Goal: Task Accomplishment & Management: Use online tool/utility

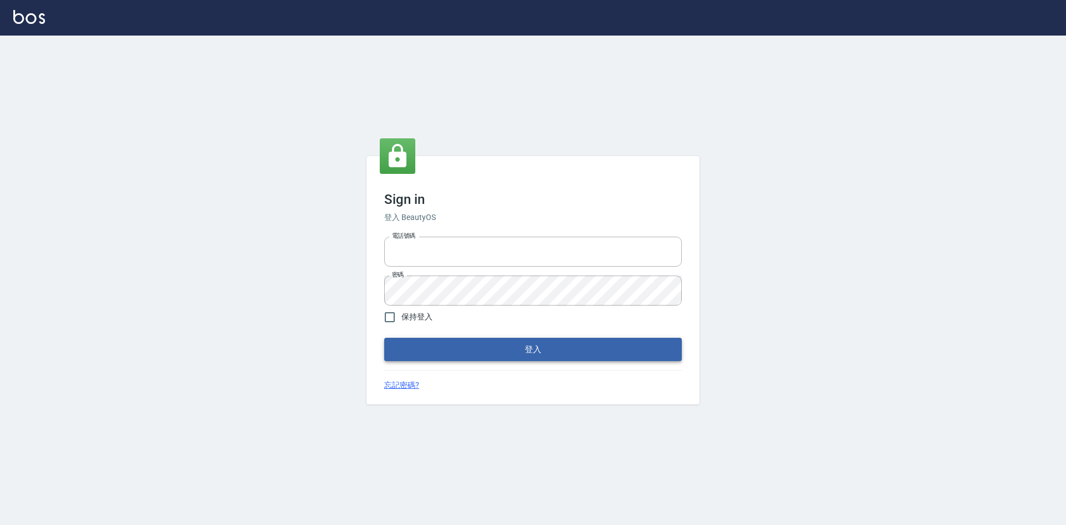
type input "0422211177"
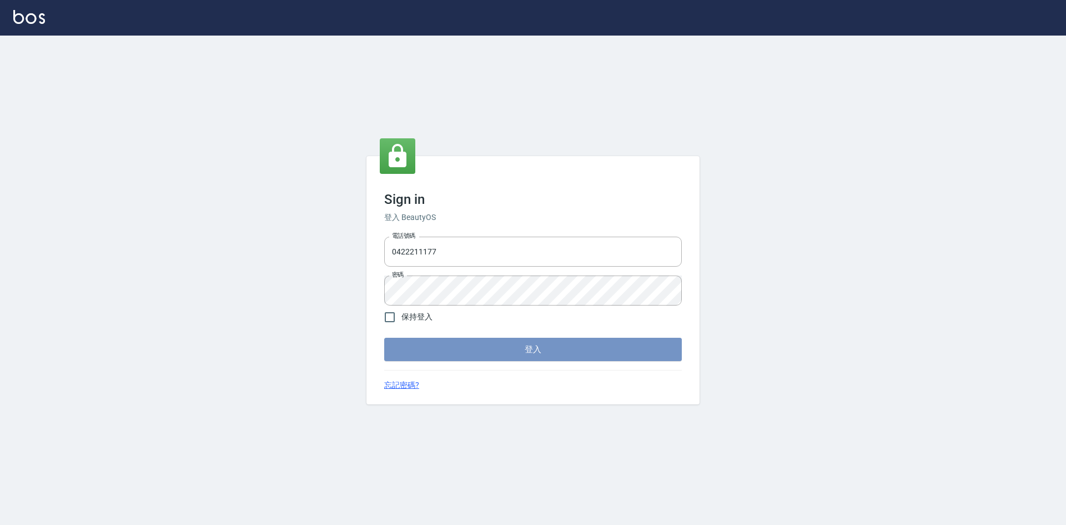
click at [486, 347] on button "登入" at bounding box center [533, 349] width 298 height 23
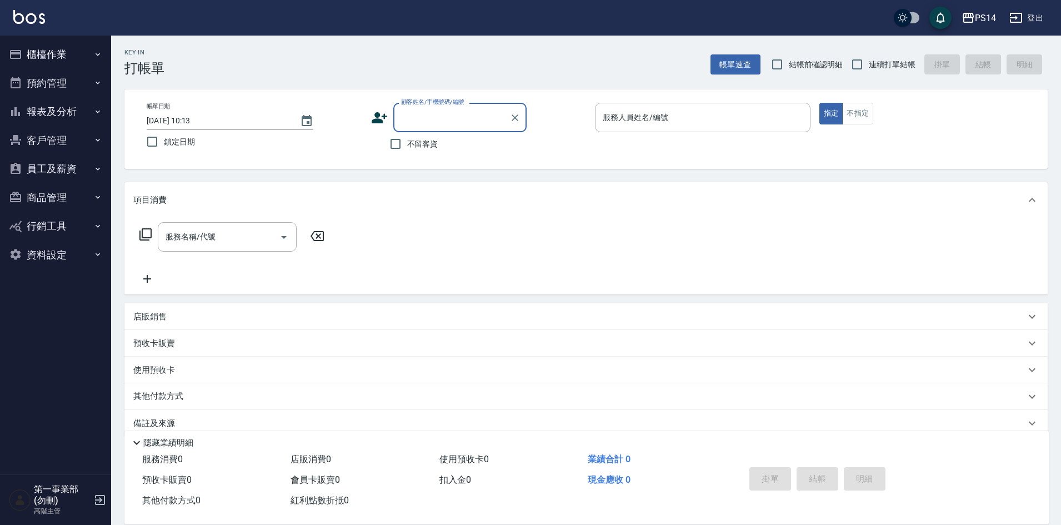
click at [71, 107] on button "報表及分析" at bounding box center [55, 111] width 102 height 29
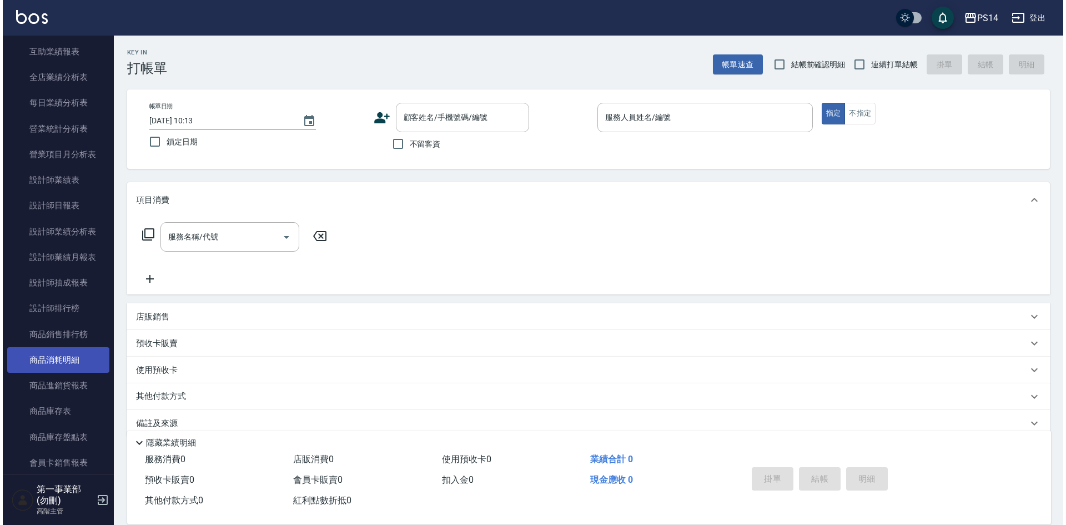
scroll to position [333, 0]
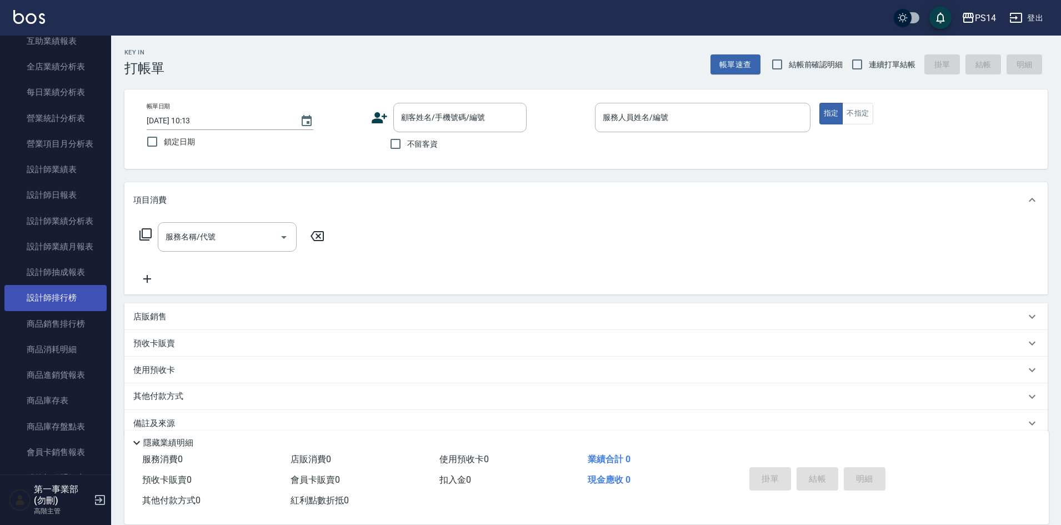
click at [68, 298] on link "設計師排行榜" at bounding box center [55, 298] width 102 height 26
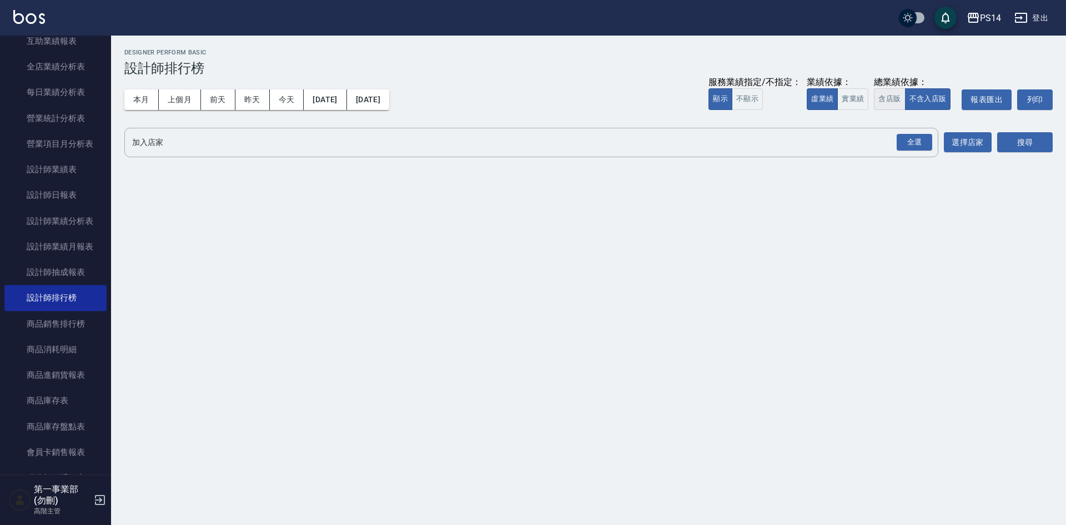
click at [890, 101] on button "含店販" at bounding box center [889, 99] width 31 height 22
click at [912, 148] on div "全選" at bounding box center [915, 142] width 36 height 17
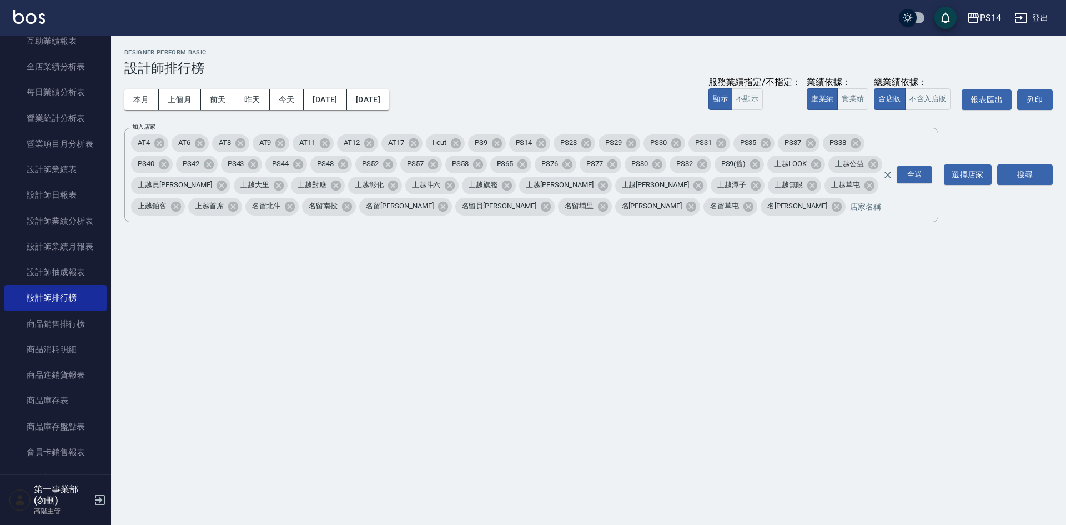
drag, startPoint x: 1034, startPoint y: 181, endPoint x: 1018, endPoint y: 189, distance: 17.9
click at [1035, 181] on button "搜尋" at bounding box center [1025, 174] width 56 height 21
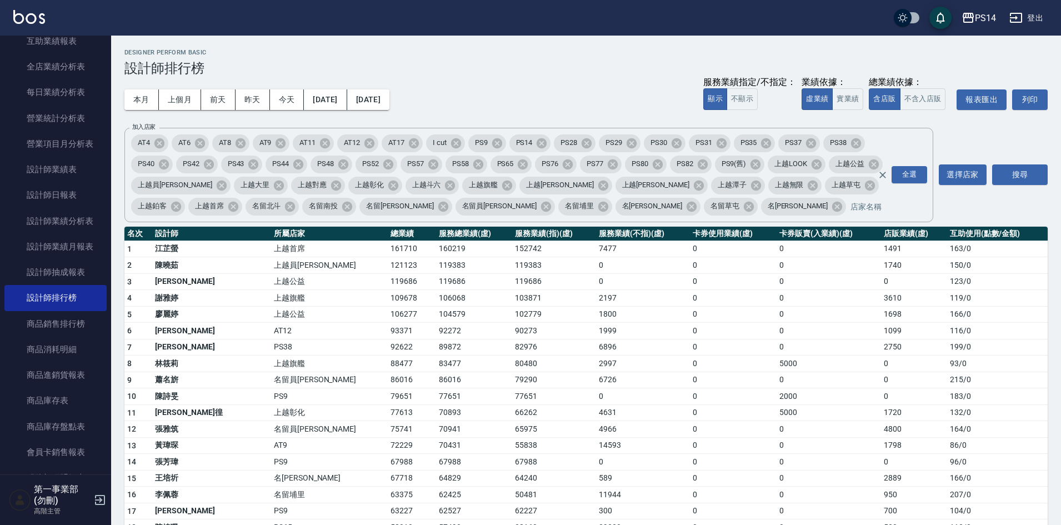
click at [758, 53] on h2 "Designer Perform Basic" at bounding box center [585, 52] width 923 height 7
click at [622, 378] on td "6726" at bounding box center [643, 380] width 94 height 17
click at [1042, 313] on td "166 / 0" at bounding box center [997, 314] width 101 height 17
click at [776, 413] on td "5000" at bounding box center [828, 412] width 104 height 17
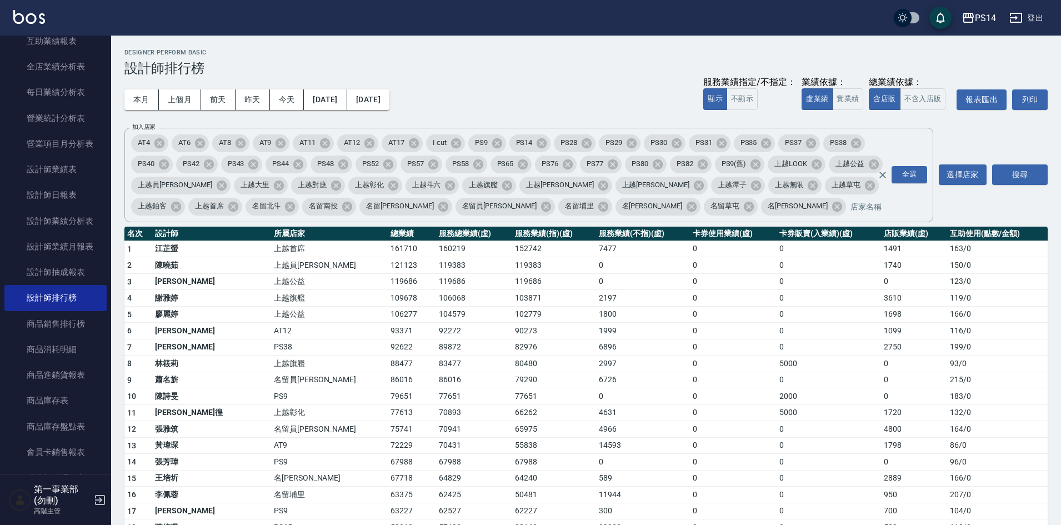
click at [556, 77] on div "本月 上個月 前天 昨天 今天 2025/10/01 2025/10/09 服務業績指定/不指定： 顯示 不顯示 業績依據： 虛業績 實業績 總業績依據： 含…" at bounding box center [585, 99] width 923 height 47
click at [530, 441] on td "55838" at bounding box center [554, 445] width 84 height 17
click at [987, 17] on div "PS14" at bounding box center [985, 18] width 21 height 14
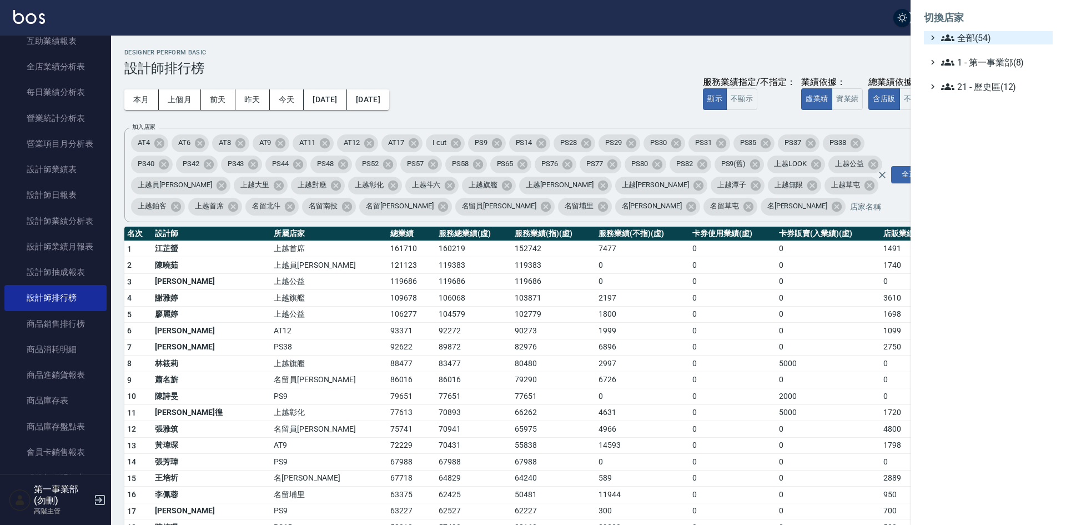
drag, startPoint x: 996, startPoint y: 47, endPoint x: 1002, endPoint y: 43, distance: 7.6
click at [997, 43] on ul "全部(54) 1 - 第一事業部(8) 21 - 歷史區(12)" at bounding box center [988, 62] width 129 height 62
click at [1008, 66] on span "1 - 第一事業部(8)" at bounding box center [994, 62] width 107 height 13
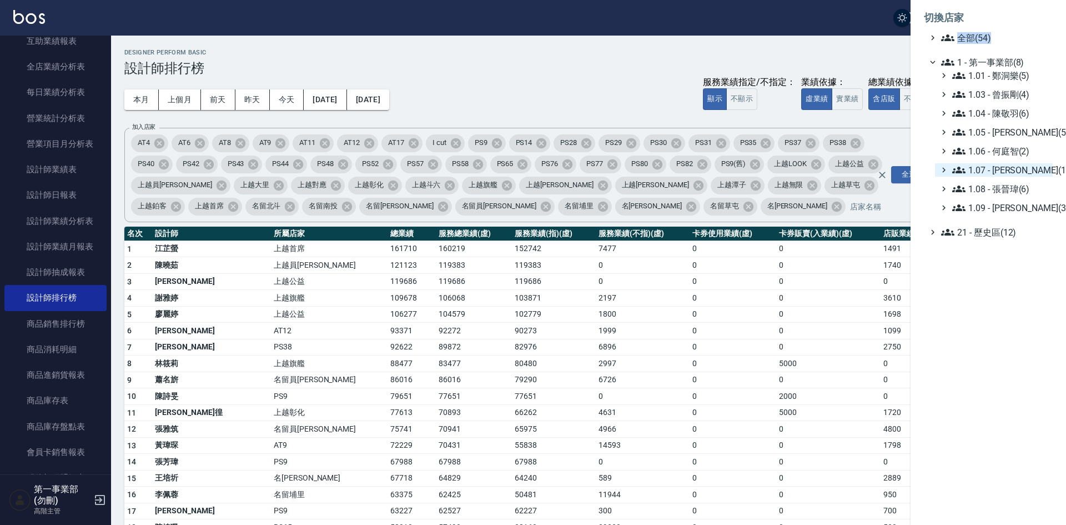
click at [1027, 173] on span "1.07 - [PERSON_NAME](11)" at bounding box center [1000, 169] width 96 height 13
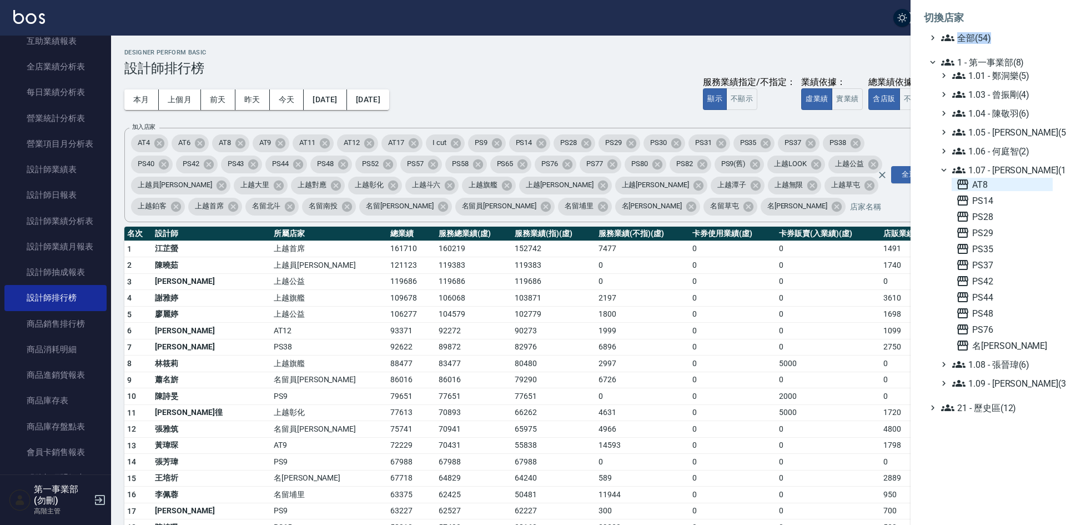
click at [1006, 187] on span "AT8" at bounding box center [1002, 184] width 92 height 13
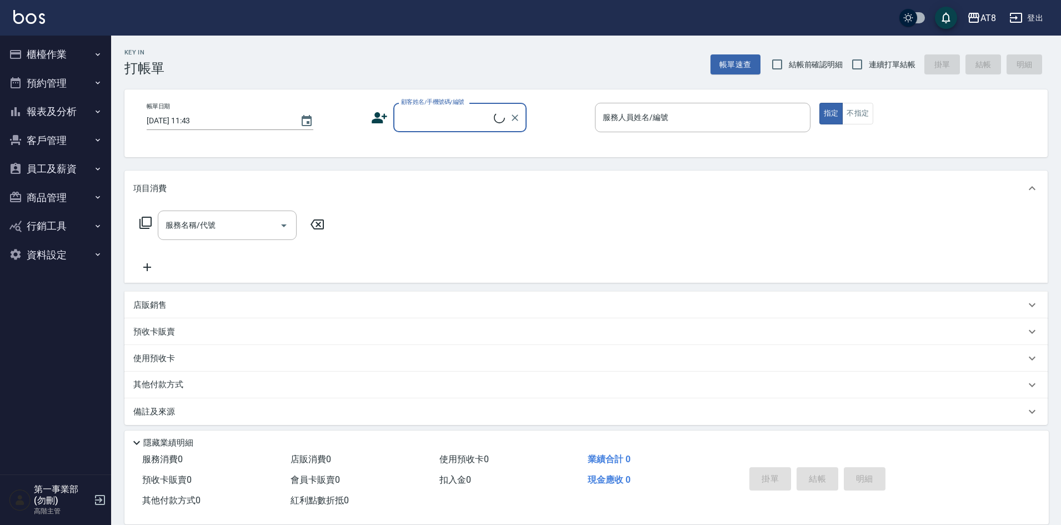
click at [59, 162] on button "員工及薪資" at bounding box center [55, 168] width 102 height 29
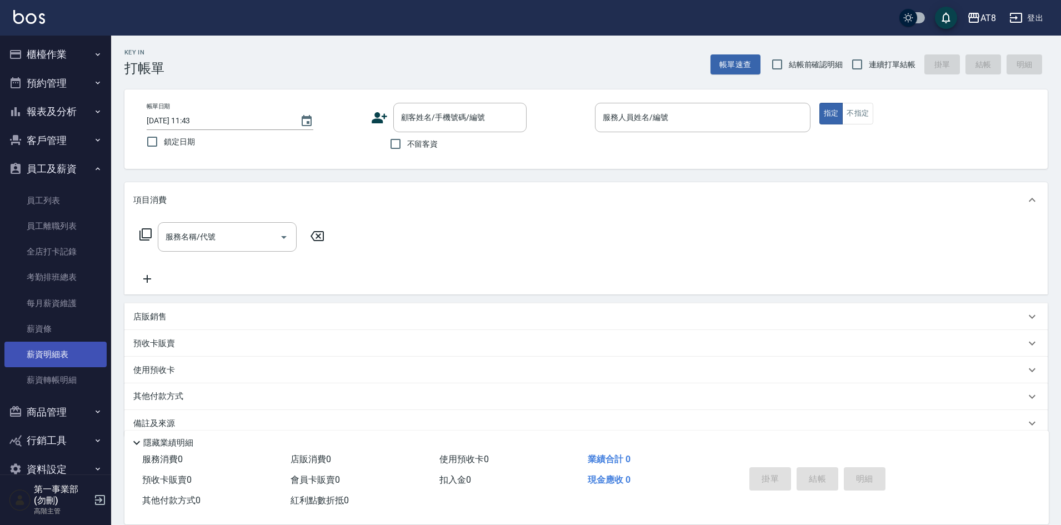
click at [75, 350] on link "薪資明細表" at bounding box center [55, 355] width 102 height 26
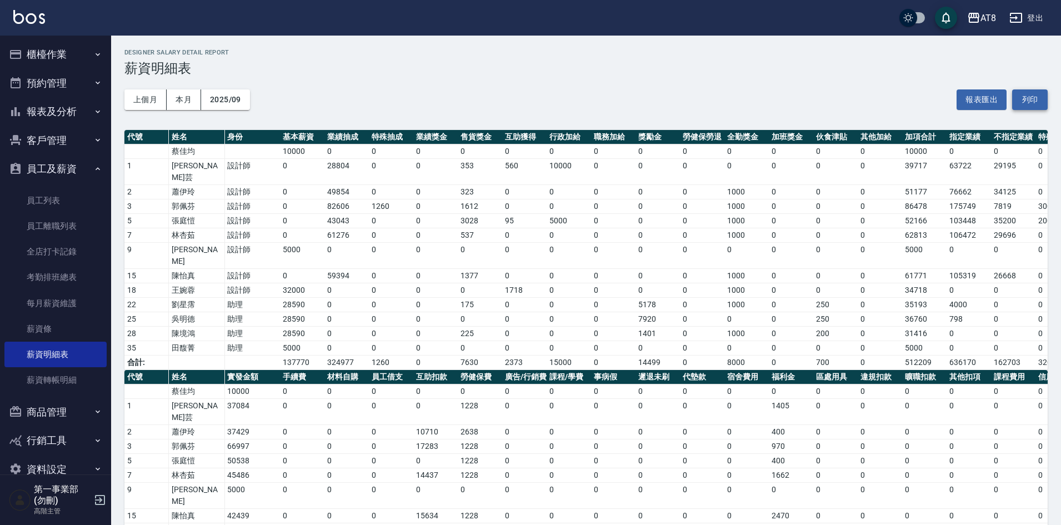
click at [1033, 103] on button "列印" at bounding box center [1030, 99] width 36 height 21
click at [61, 343] on link "薪資明細表" at bounding box center [55, 355] width 102 height 26
click at [62, 328] on link "薪資條" at bounding box center [55, 329] width 102 height 26
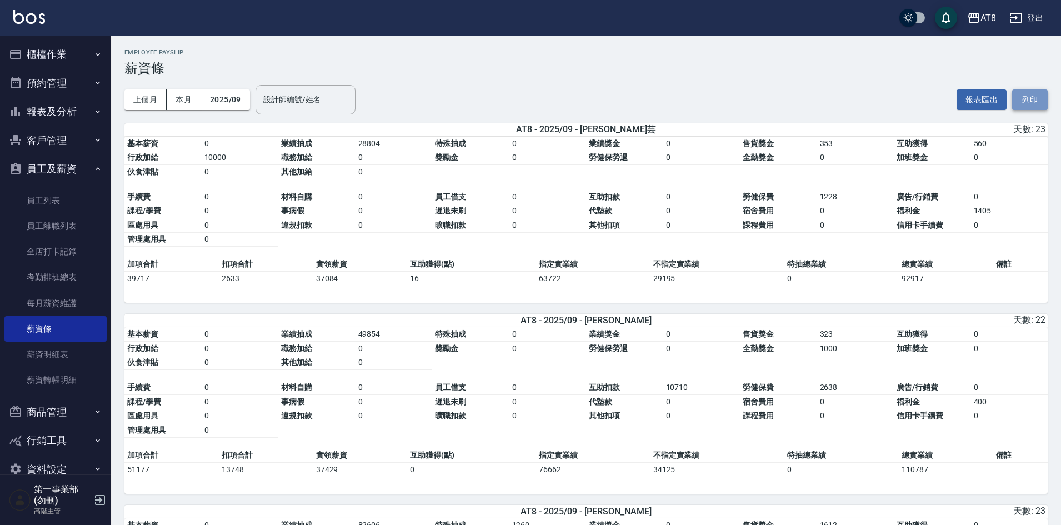
click at [1035, 97] on button "列印" at bounding box center [1030, 99] width 36 height 21
click at [58, 356] on link "薪資明細表" at bounding box center [55, 355] width 102 height 26
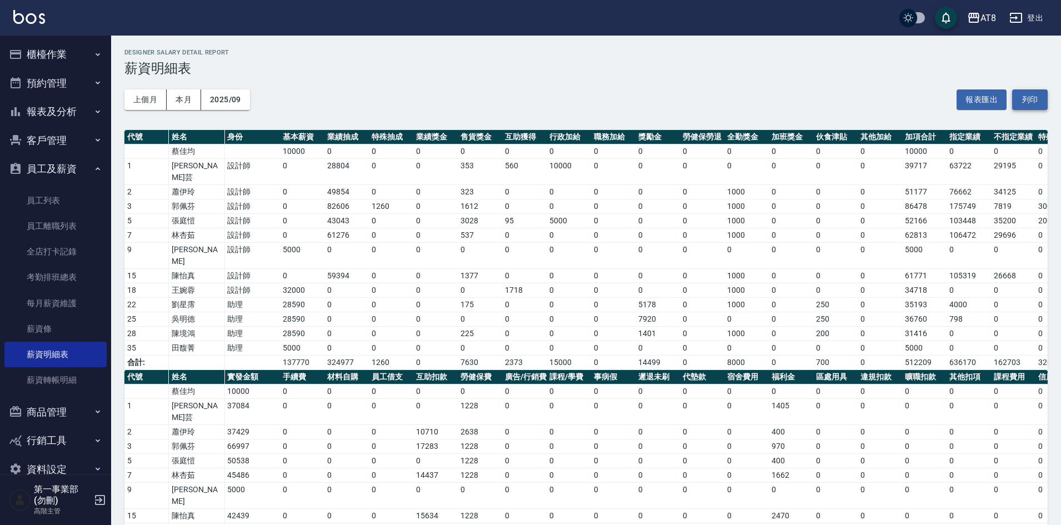
click at [1044, 102] on button "列印" at bounding box center [1030, 99] width 36 height 21
click at [63, 324] on link "薪資條" at bounding box center [55, 329] width 102 height 26
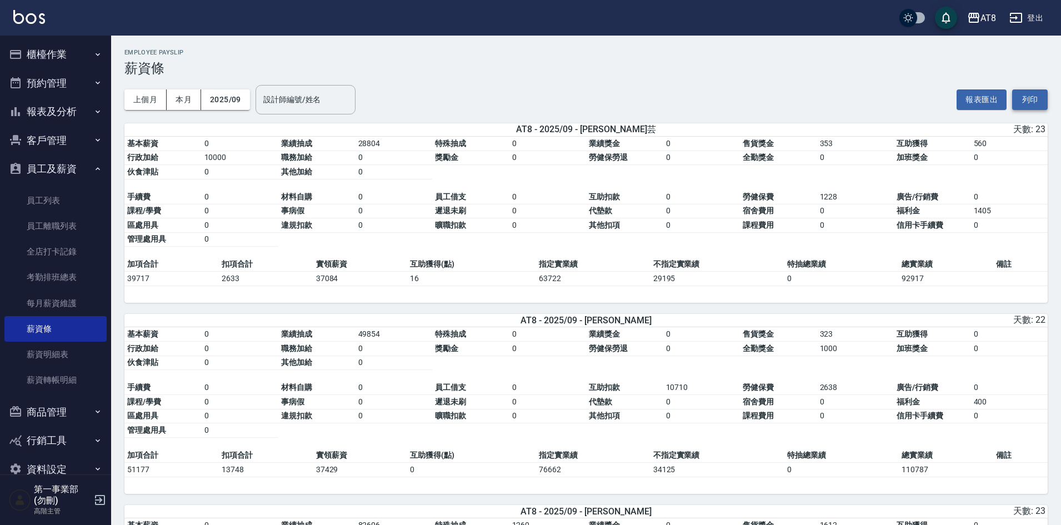
click at [1031, 101] on button "列印" at bounding box center [1030, 99] width 36 height 21
click at [986, 15] on div "AT8" at bounding box center [988, 18] width 16 height 14
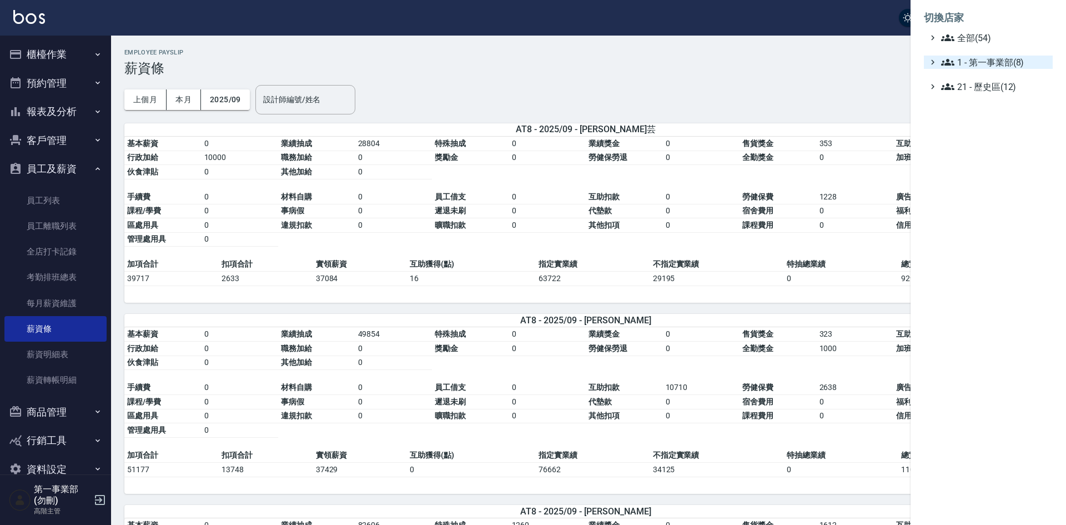
click at [980, 62] on span "1 - 第一事業部(8)" at bounding box center [994, 62] width 107 height 13
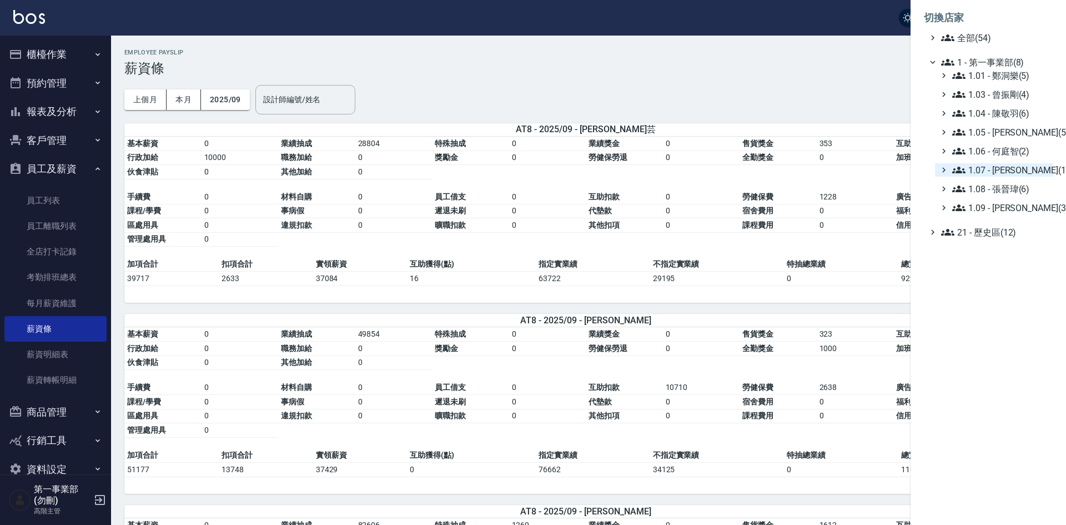
click at [1006, 164] on span "1.07 - [PERSON_NAME](11)" at bounding box center [1000, 169] width 96 height 13
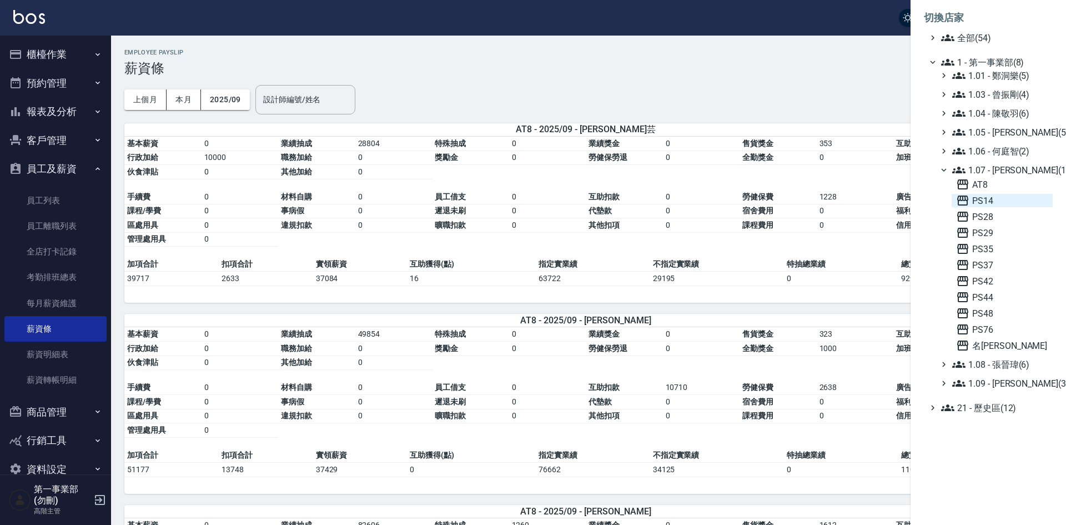
click at [995, 198] on span "PS14" at bounding box center [1002, 200] width 92 height 13
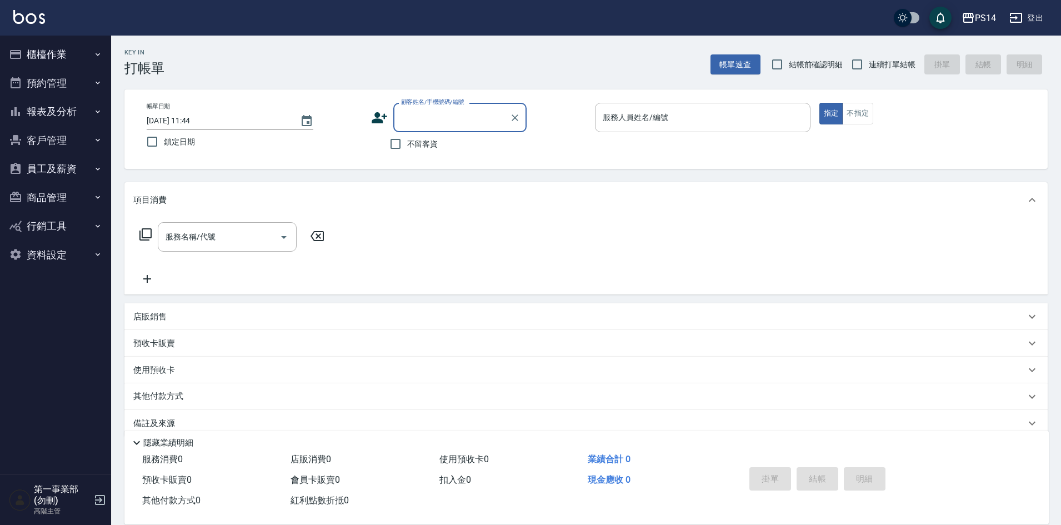
click at [64, 169] on button "員工及薪資" at bounding box center [55, 168] width 102 height 29
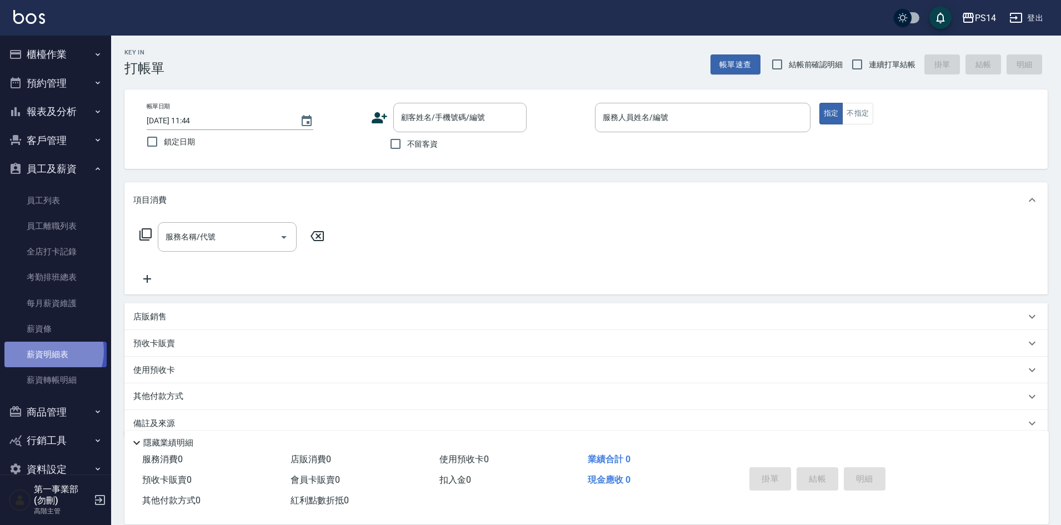
click at [44, 351] on link "薪資明細表" at bounding box center [55, 355] width 102 height 26
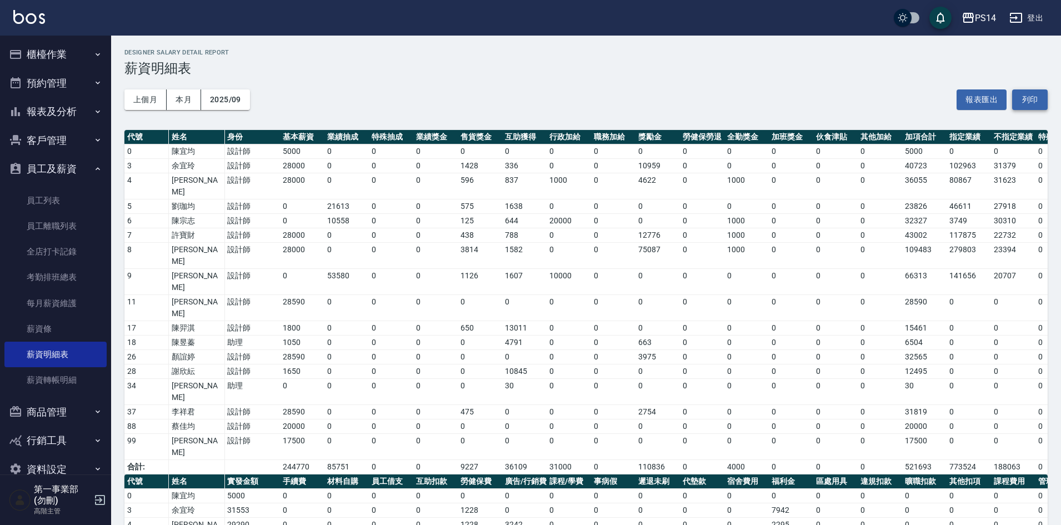
click at [1036, 104] on button "列印" at bounding box center [1030, 99] width 36 height 21
click at [78, 325] on link "薪資條" at bounding box center [55, 329] width 102 height 26
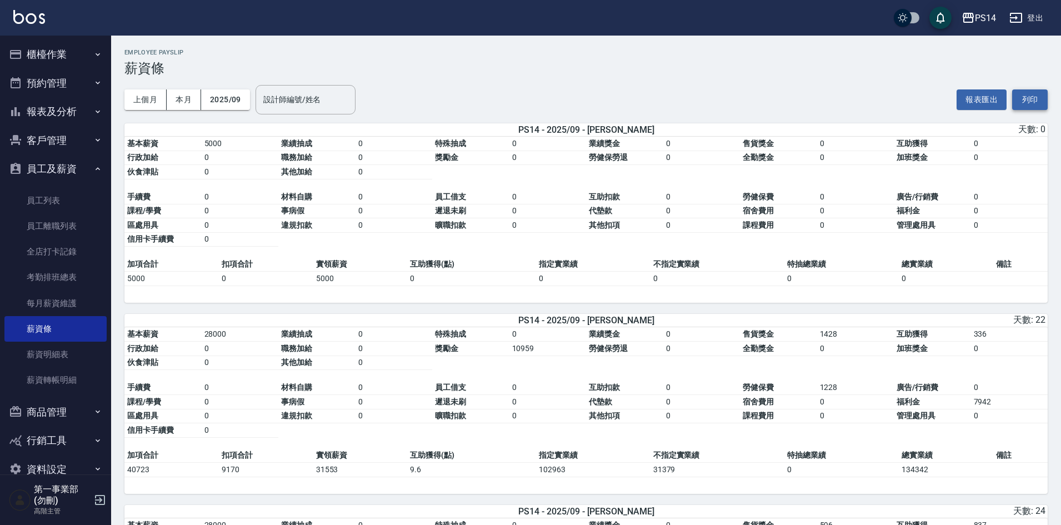
click at [1024, 96] on button "列印" at bounding box center [1030, 99] width 36 height 21
click at [979, 14] on div "PS14" at bounding box center [985, 18] width 21 height 14
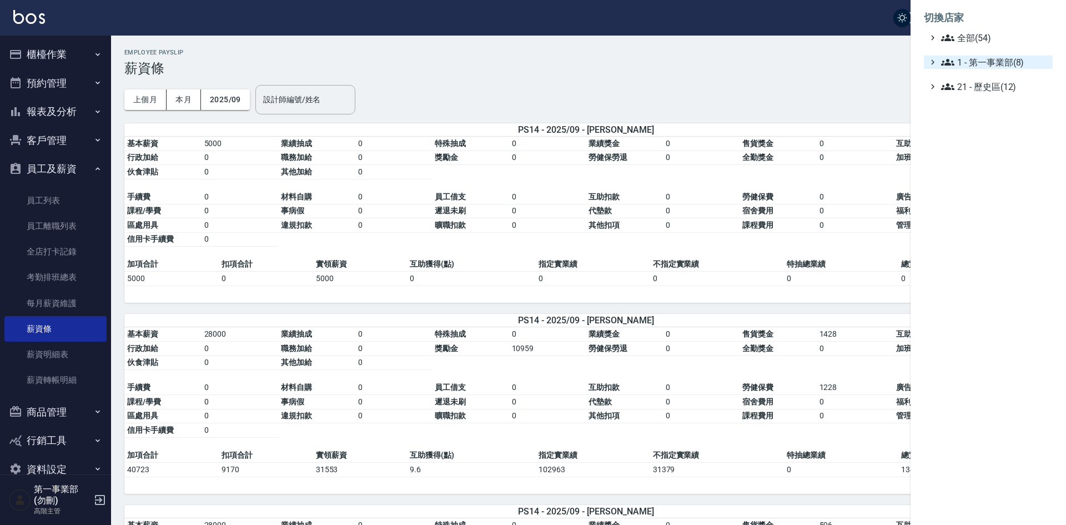
click at [1012, 61] on span "1 - 第一事業部(8)" at bounding box center [994, 62] width 107 height 13
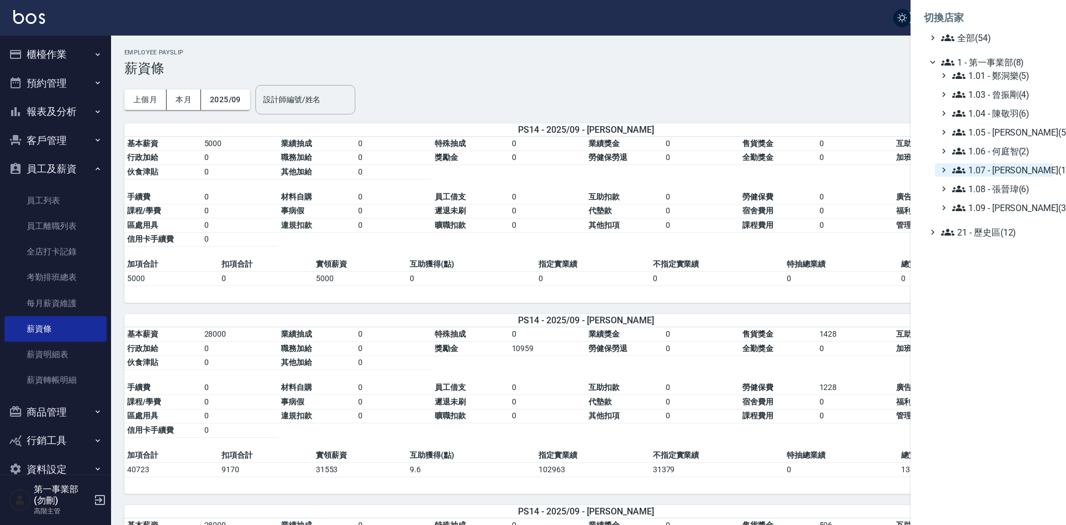
click at [1017, 172] on span "1.07 - [PERSON_NAME](11)" at bounding box center [1000, 169] width 96 height 13
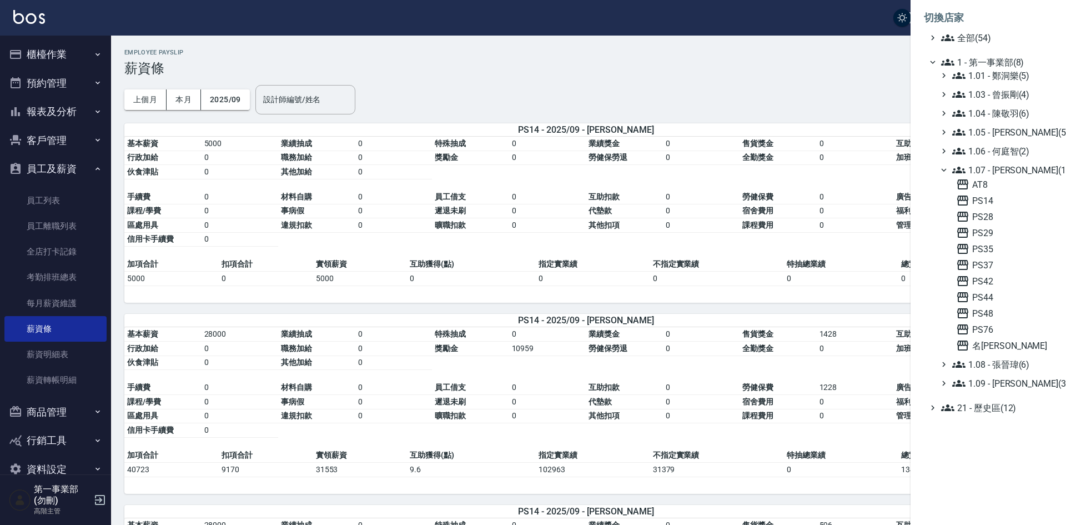
click at [1005, 208] on div "AT8 PS14 PS28 PS29 PS35 PS37 PS42 PS44 PS48 PS76 名留沙鹿" at bounding box center [1002, 265] width 101 height 174
click at [1002, 213] on span "PS28" at bounding box center [1002, 216] width 92 height 13
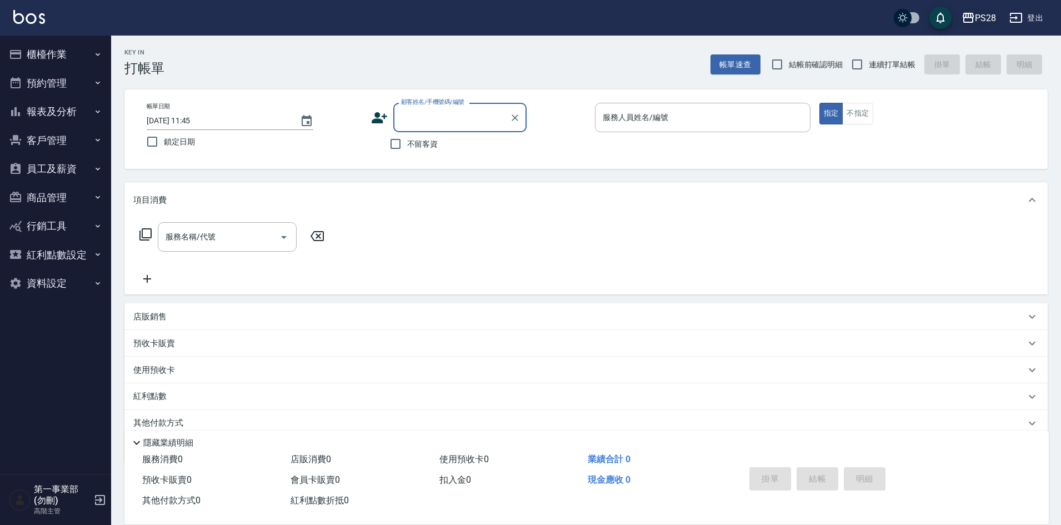
click at [993, 17] on div "PS28" at bounding box center [985, 18] width 21 height 14
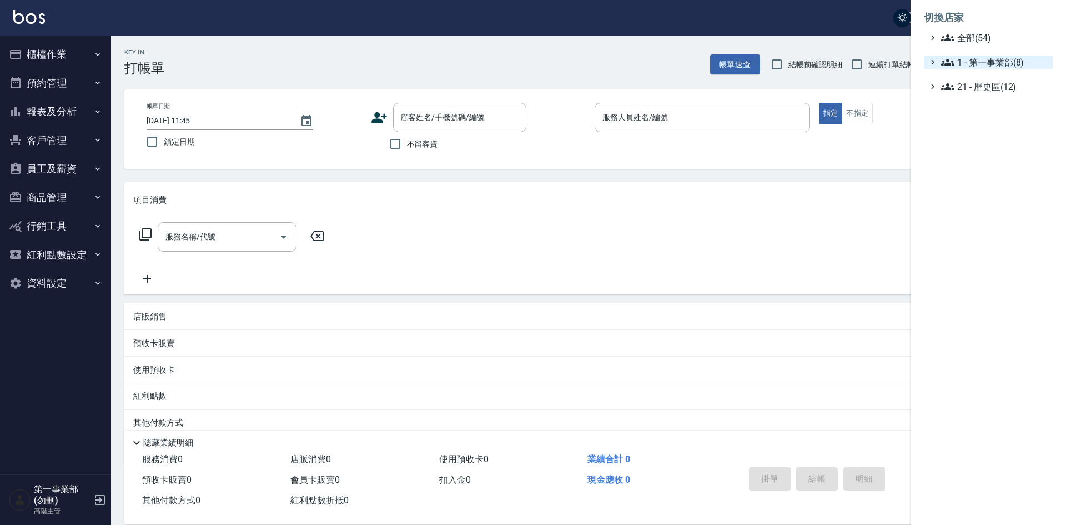
click at [1000, 68] on span "1 - 第一事業部(8)" at bounding box center [994, 62] width 107 height 13
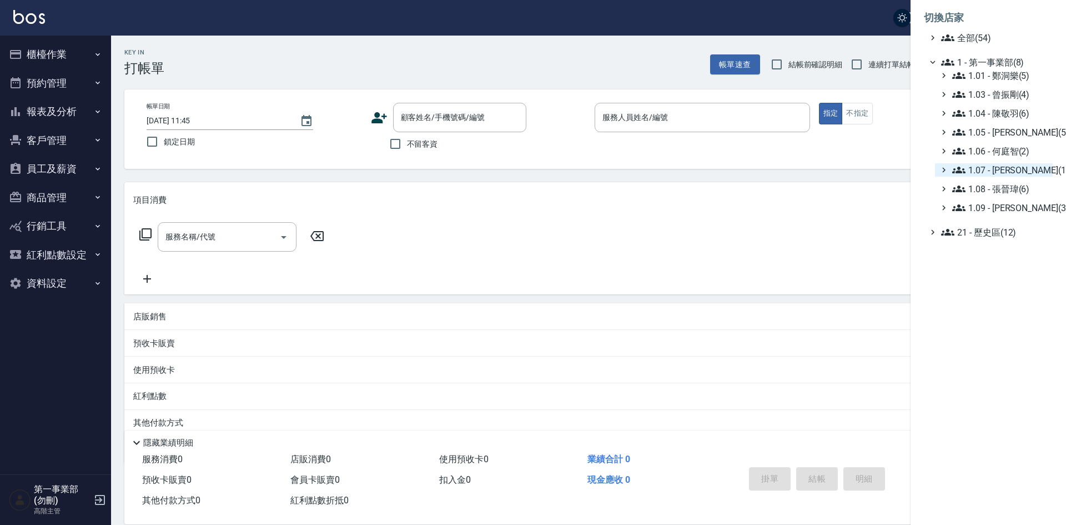
click at [1013, 169] on span "1.07 - [PERSON_NAME](11)" at bounding box center [1000, 169] width 96 height 13
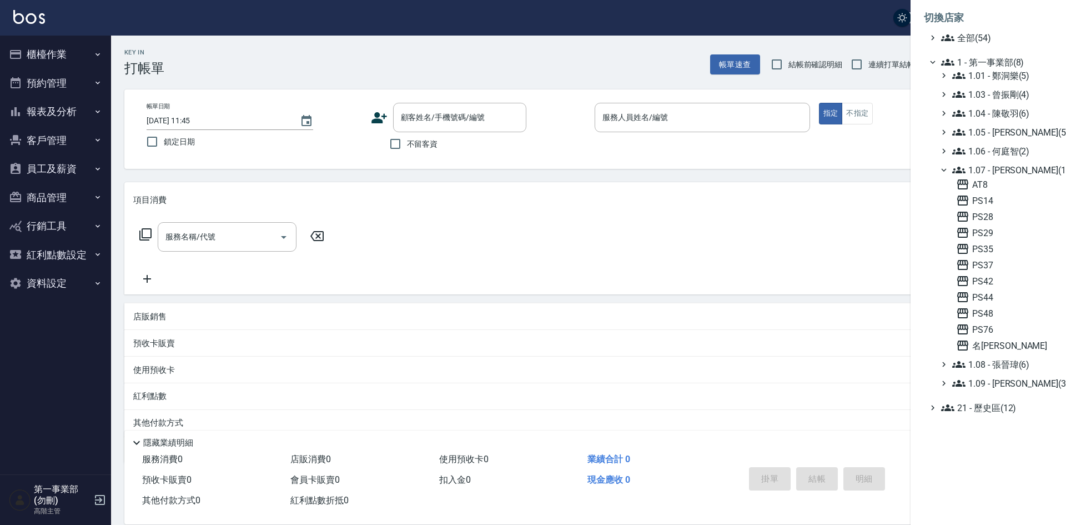
click at [589, 56] on div at bounding box center [533, 262] width 1066 height 525
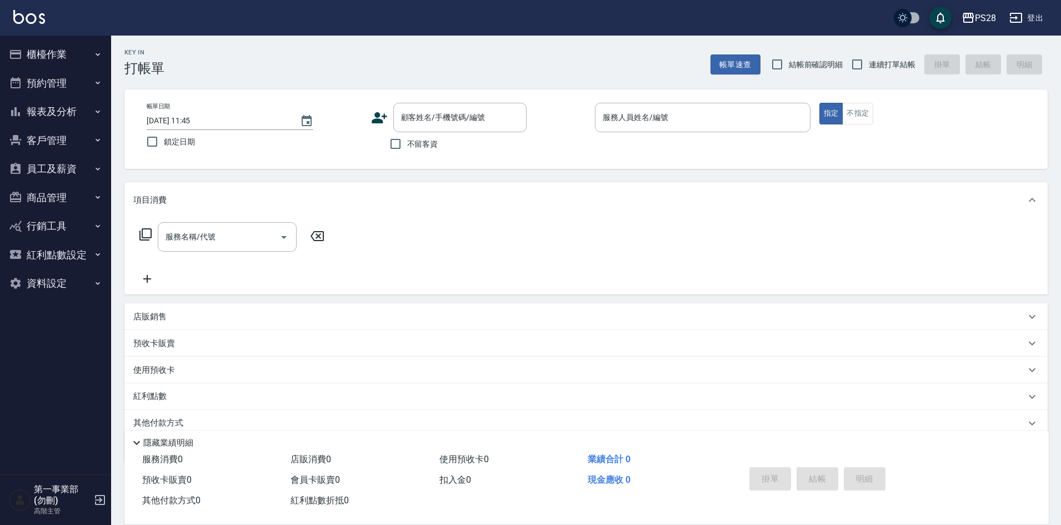
click at [972, 15] on icon "button" at bounding box center [967, 17] width 13 height 13
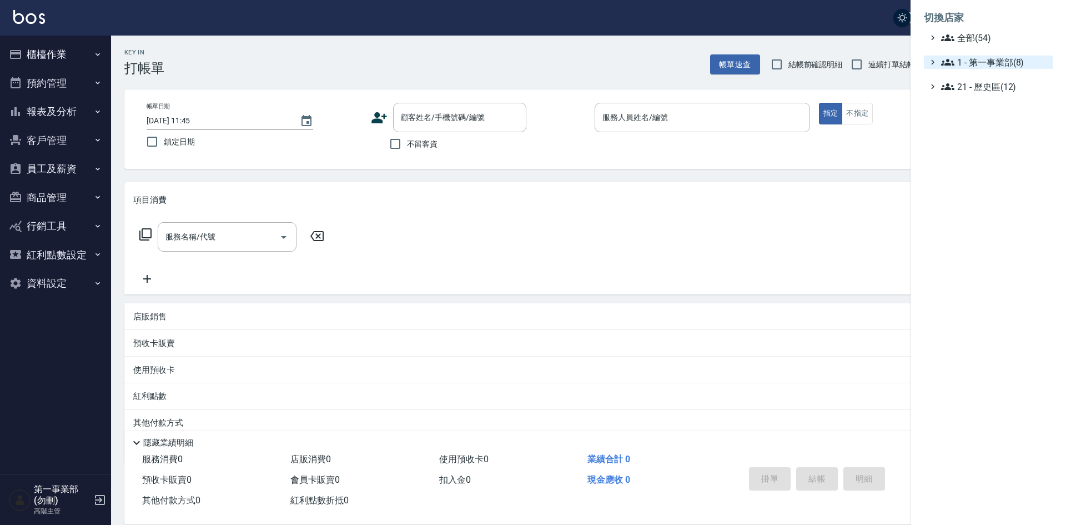
click at [1007, 63] on span "1 - 第一事業部(8)" at bounding box center [994, 62] width 107 height 13
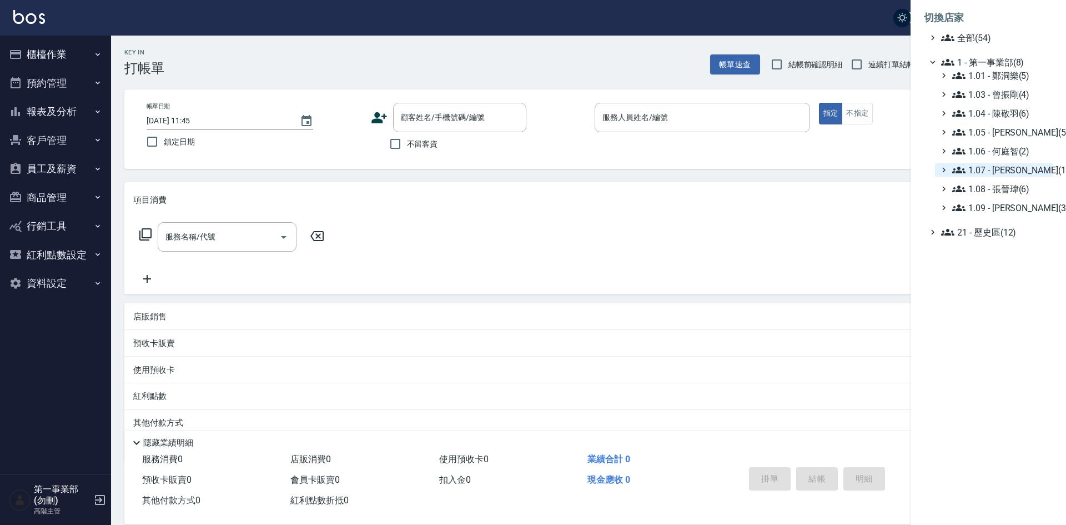
click at [1026, 171] on span "1.07 - [PERSON_NAME](11)" at bounding box center [1000, 169] width 96 height 13
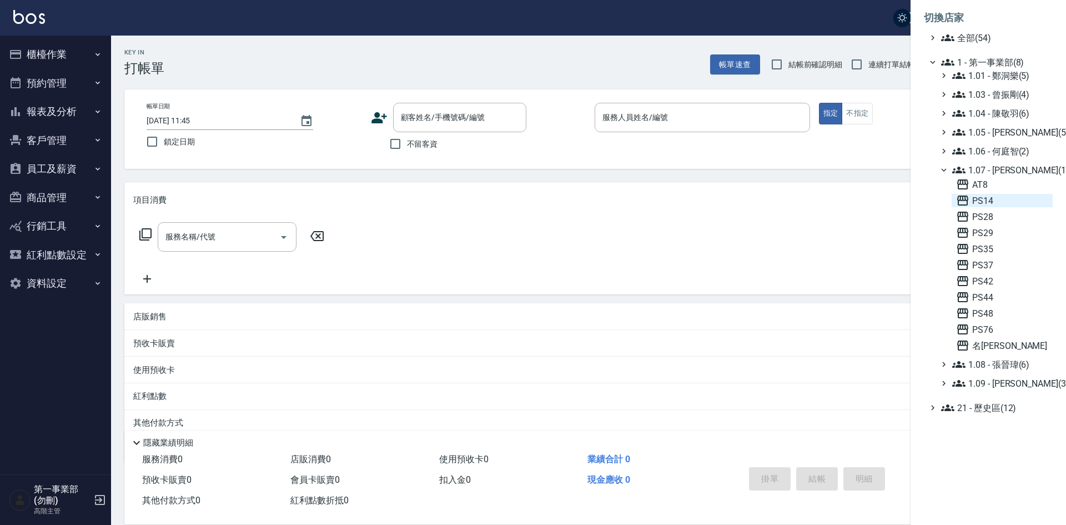
click at [1002, 204] on span "PS14" at bounding box center [1002, 200] width 92 height 13
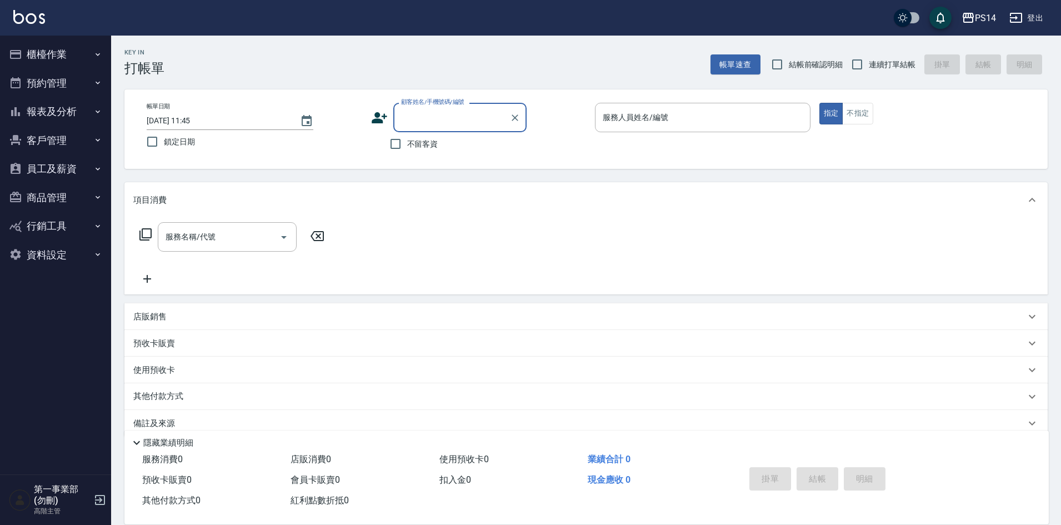
click at [76, 183] on button "商品管理" at bounding box center [55, 197] width 102 height 29
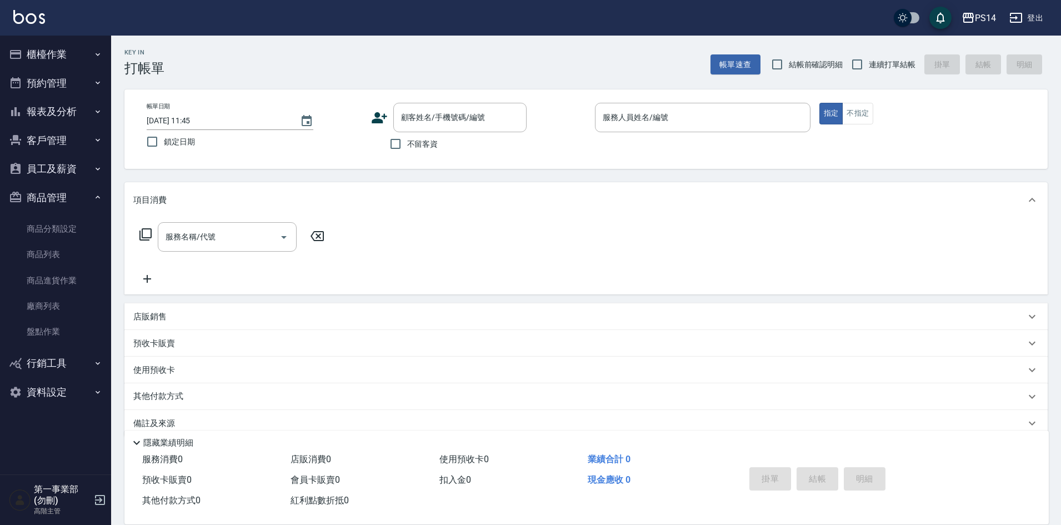
click at [74, 166] on button "員工及薪資" at bounding box center [55, 168] width 102 height 29
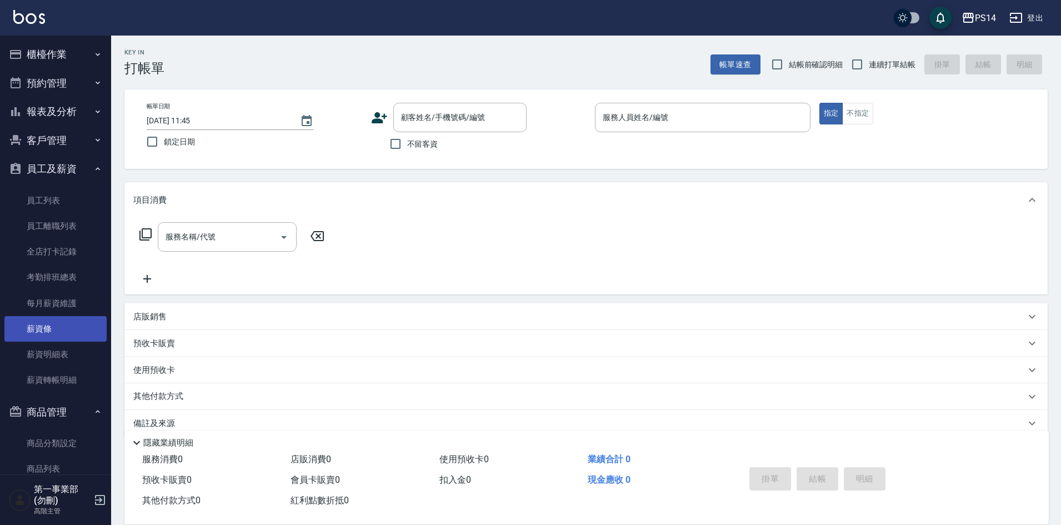
click at [55, 327] on link "薪資條" at bounding box center [55, 329] width 102 height 26
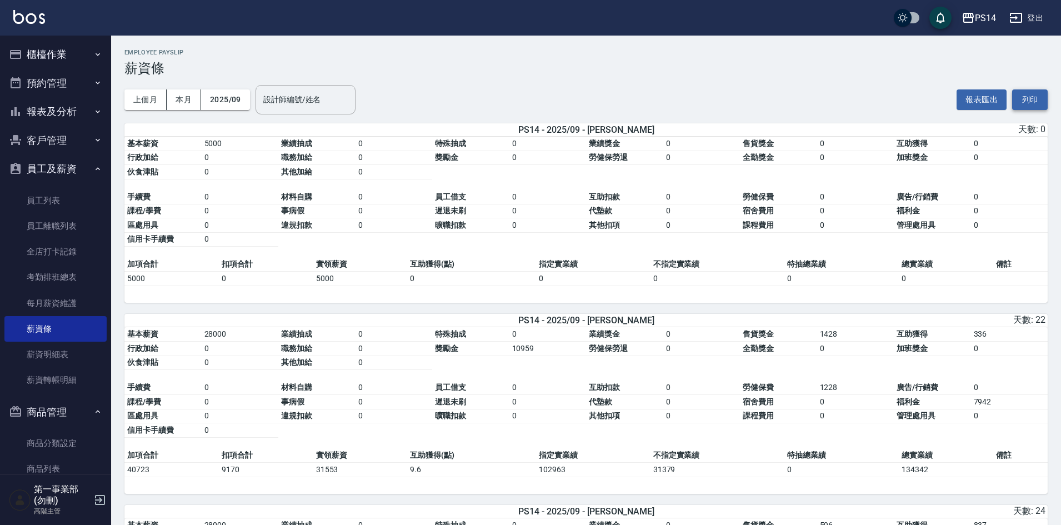
click at [1026, 106] on button "列印" at bounding box center [1030, 99] width 36 height 21
click at [974, 22] on icon "button" at bounding box center [967, 17] width 13 height 13
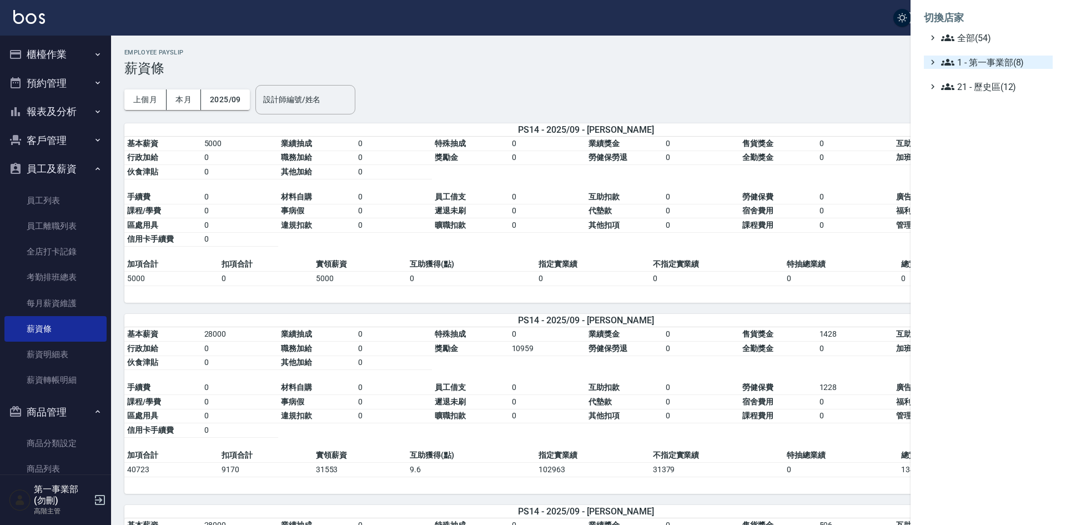
click at [993, 68] on span "1 - 第一事業部(8)" at bounding box center [994, 62] width 107 height 13
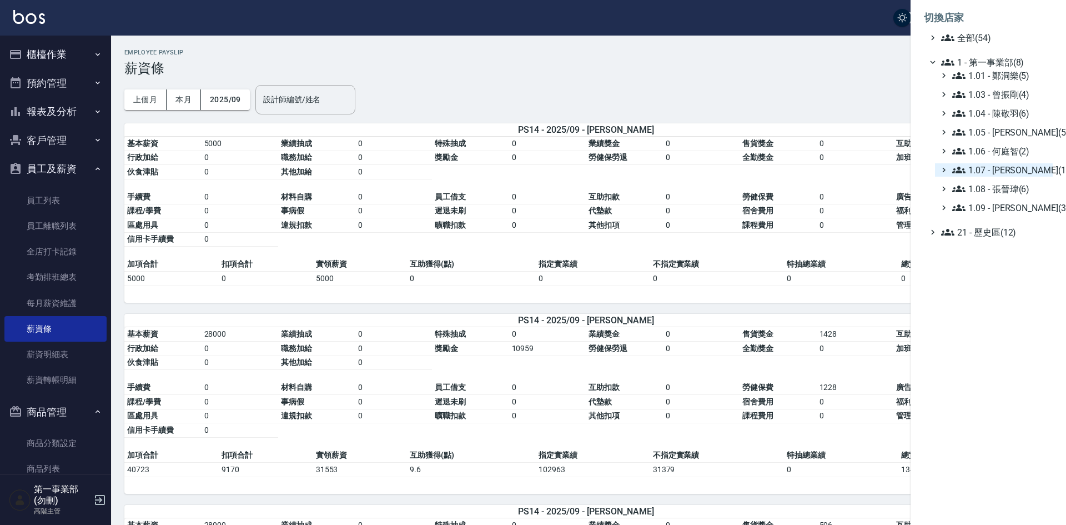
click at [1013, 169] on span "1.07 - [PERSON_NAME](11)" at bounding box center [1000, 169] width 96 height 13
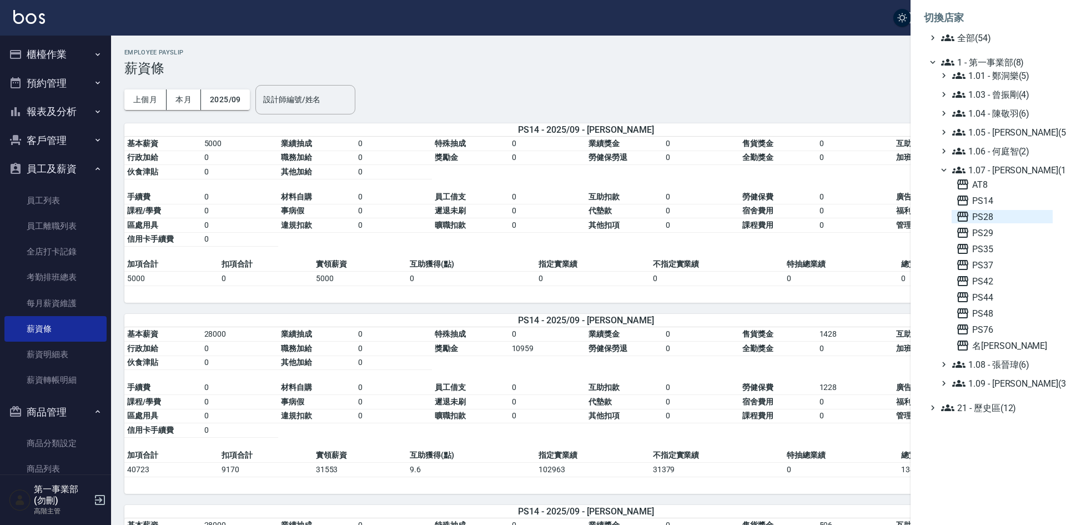
click at [1000, 213] on span "PS28" at bounding box center [1002, 216] width 92 height 13
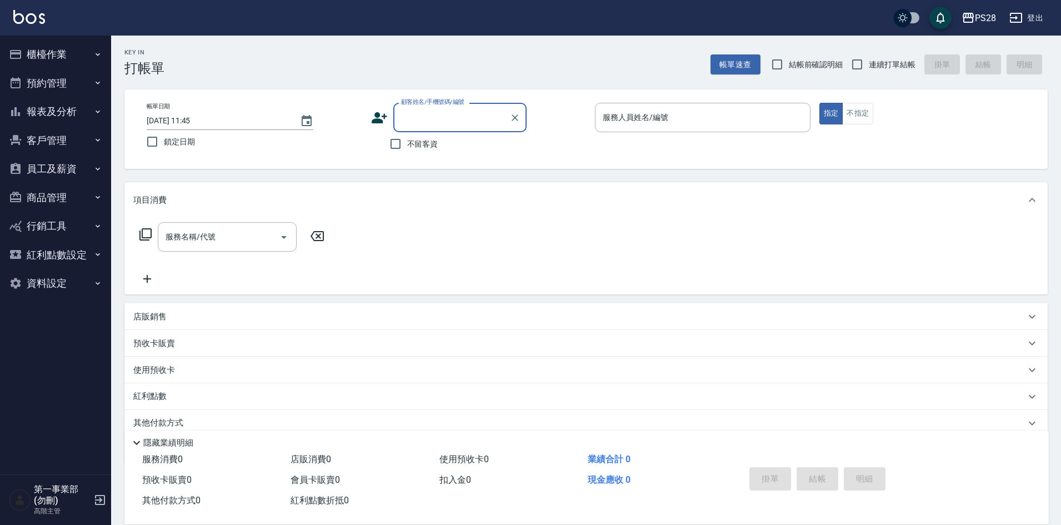
click at [61, 163] on button "員工及薪資" at bounding box center [55, 168] width 102 height 29
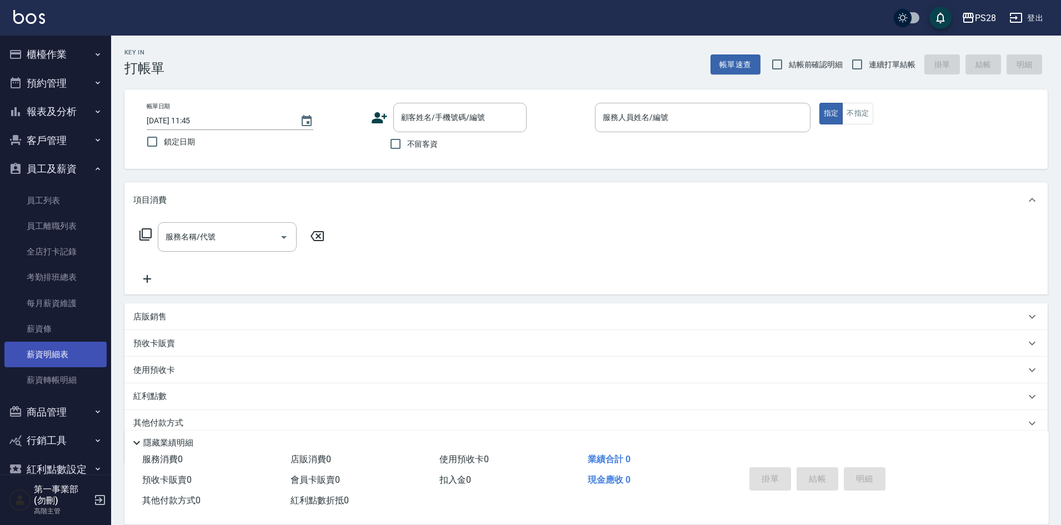
click at [72, 353] on link "薪資明細表" at bounding box center [55, 355] width 102 height 26
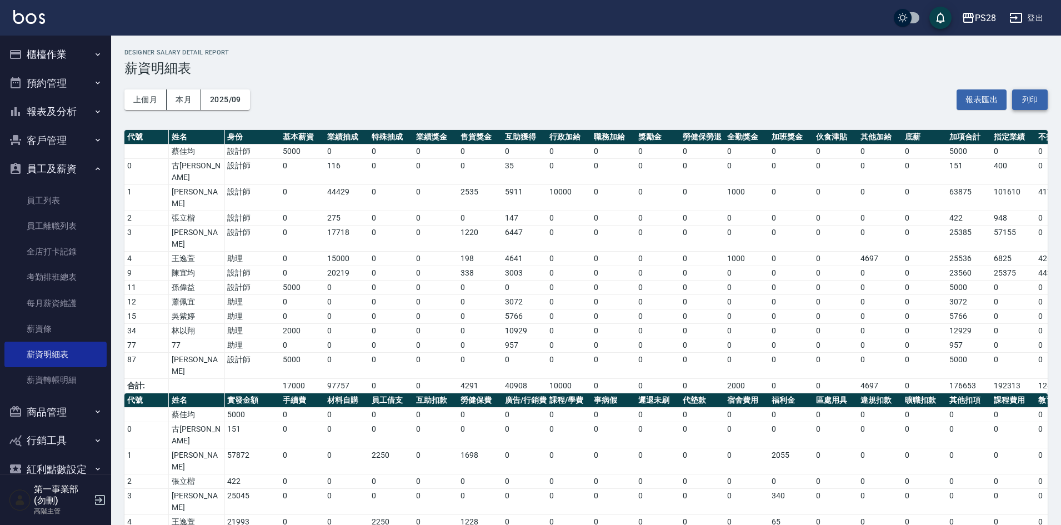
click at [1032, 98] on button "列印" at bounding box center [1030, 99] width 36 height 21
click at [975, 19] on div "PS28" at bounding box center [985, 18] width 21 height 14
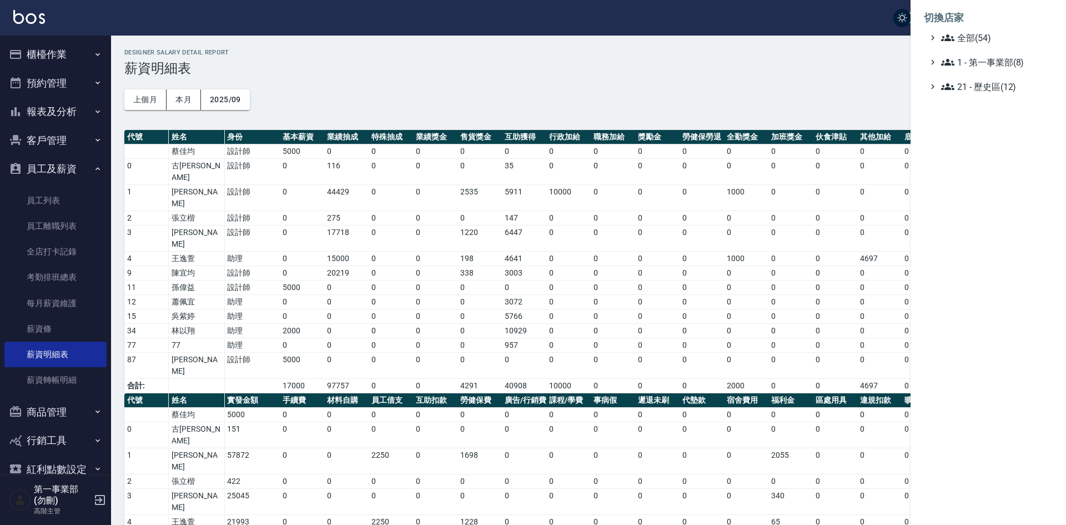
click at [580, 104] on div at bounding box center [533, 262] width 1066 height 525
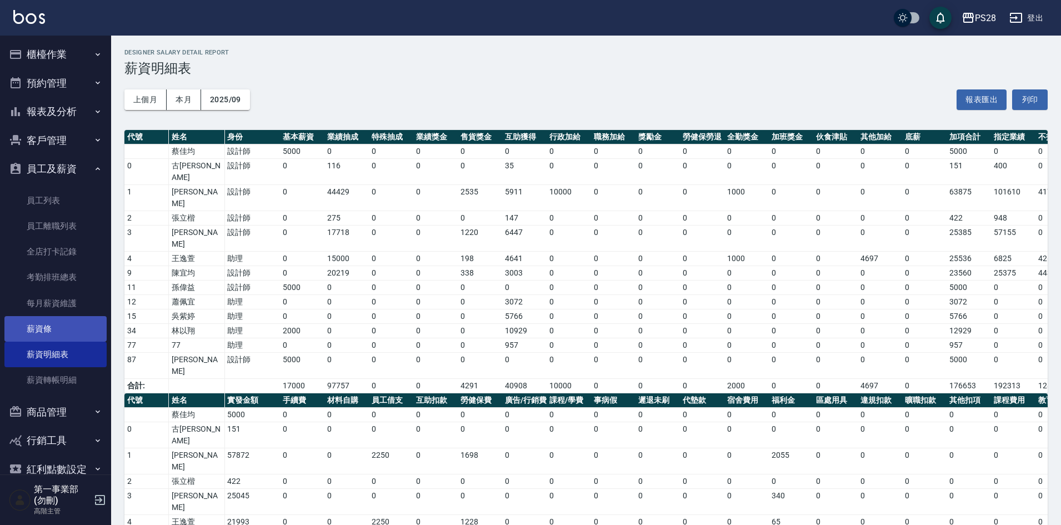
click at [34, 323] on link "薪資條" at bounding box center [55, 329] width 102 height 26
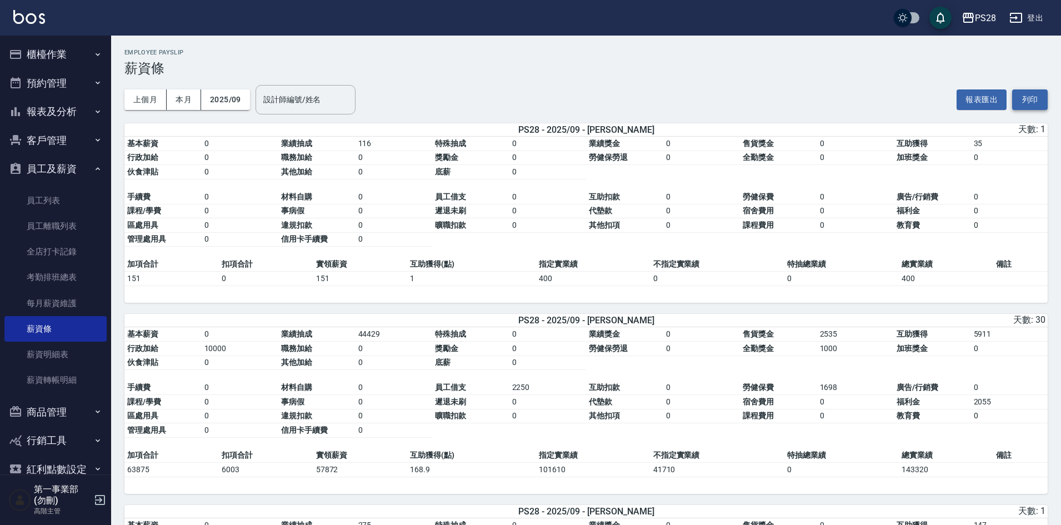
click at [1030, 98] on button "列印" at bounding box center [1030, 99] width 36 height 21
click at [978, 24] on div "PS28" at bounding box center [985, 18] width 21 height 14
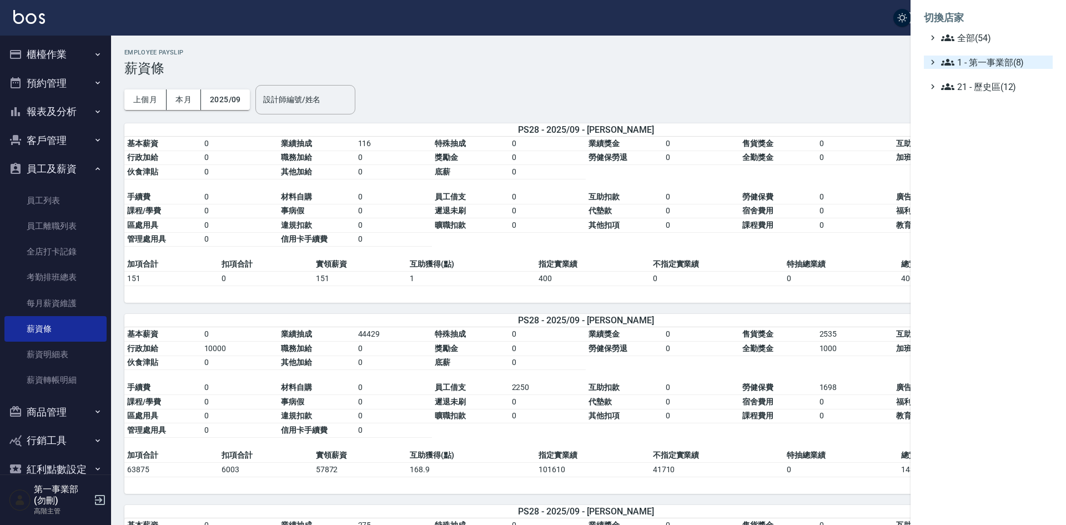
click at [1004, 61] on span "1 - 第一事業部(8)" at bounding box center [994, 62] width 107 height 13
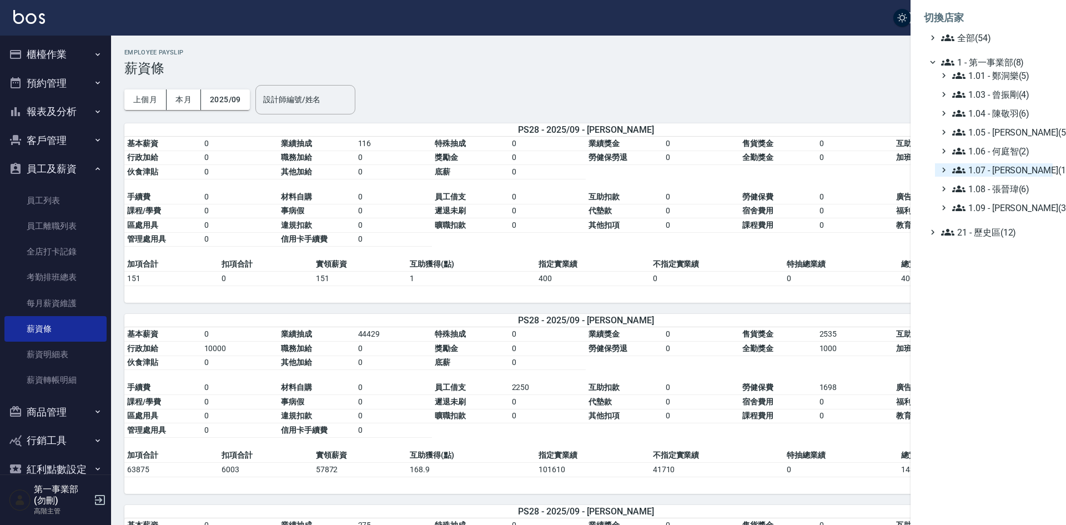
click at [1022, 165] on span "1.07 - [PERSON_NAME](11)" at bounding box center [1000, 169] width 96 height 13
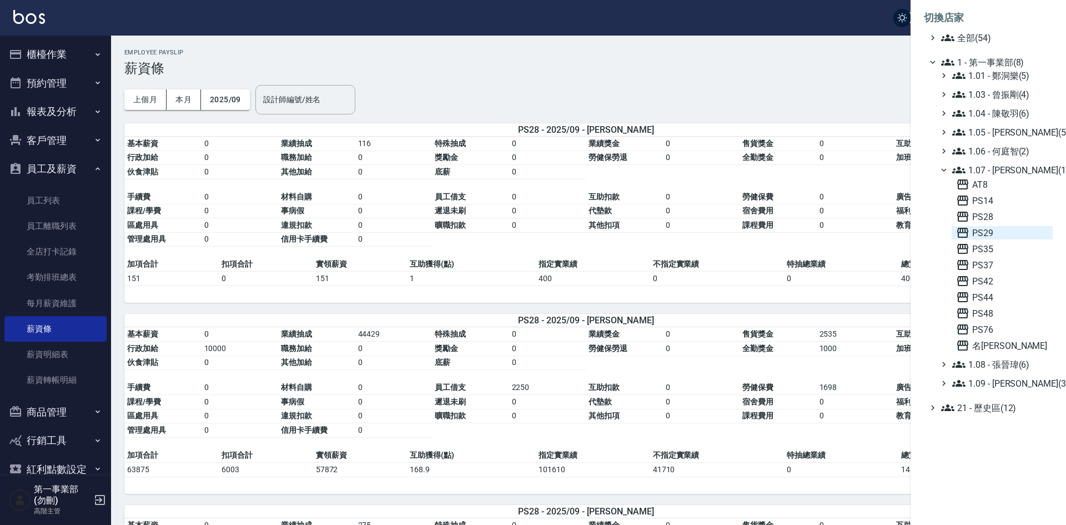
click at [1001, 230] on span "PS29" at bounding box center [1002, 232] width 92 height 13
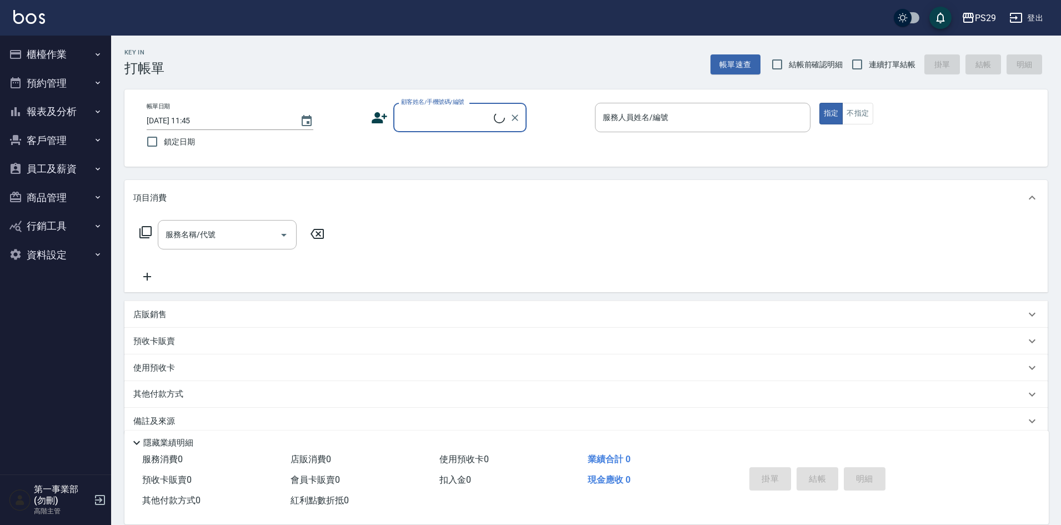
click at [57, 170] on button "員工及薪資" at bounding box center [55, 168] width 102 height 29
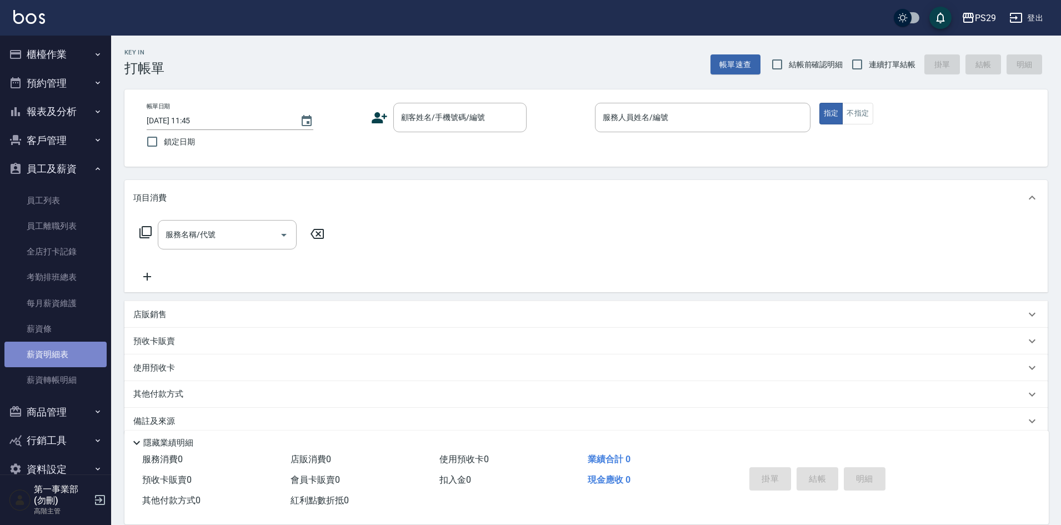
click at [72, 349] on link "薪資明細表" at bounding box center [55, 355] width 102 height 26
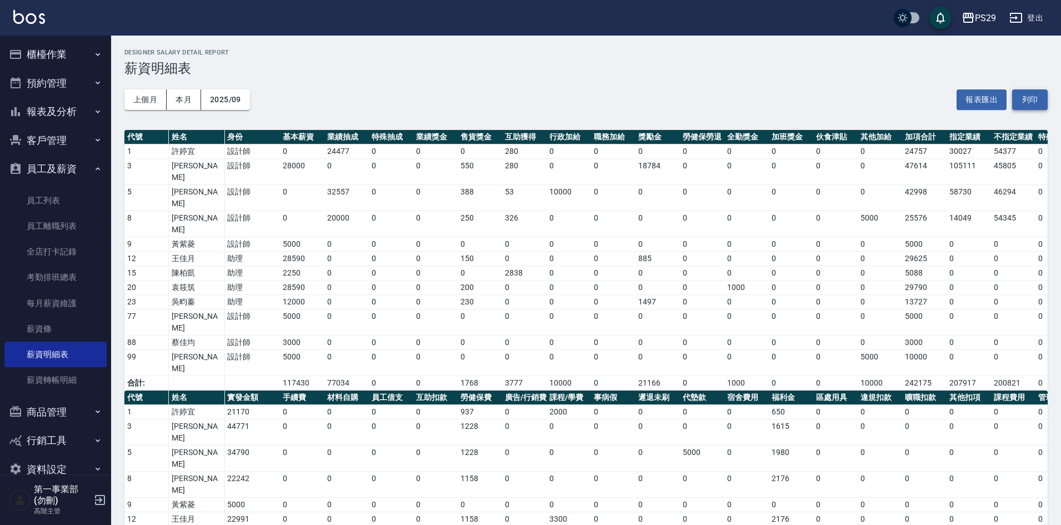
click at [1031, 94] on button "列印" at bounding box center [1030, 99] width 36 height 21
click at [50, 332] on link "薪資條" at bounding box center [55, 329] width 102 height 26
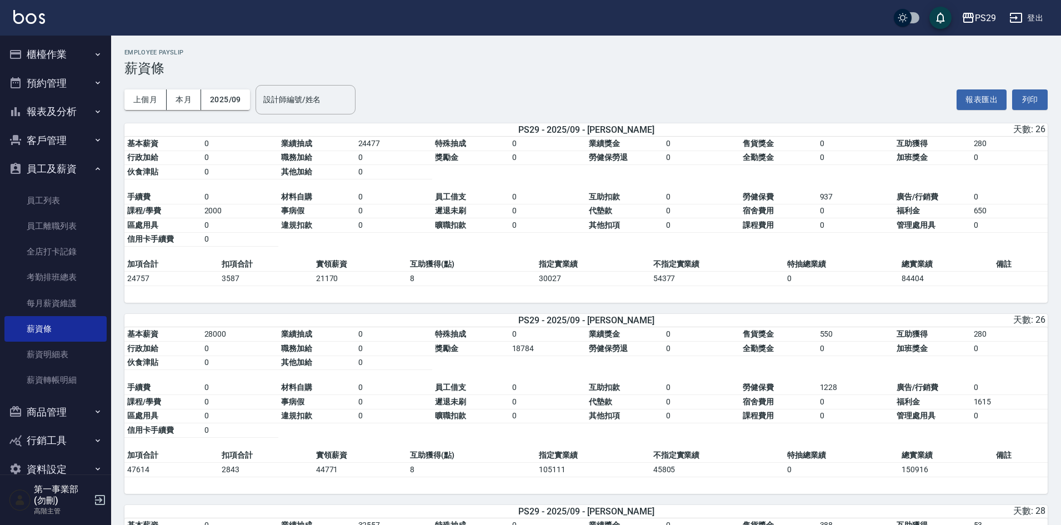
drag, startPoint x: 1033, startPoint y: 98, endPoint x: 823, endPoint y: 461, distance: 419.9
click at [1033, 98] on button "列印" at bounding box center [1030, 99] width 36 height 21
click at [669, 65] on h3 "薪資條" at bounding box center [585, 69] width 923 height 16
click at [985, 19] on div "PS29" at bounding box center [985, 18] width 21 height 14
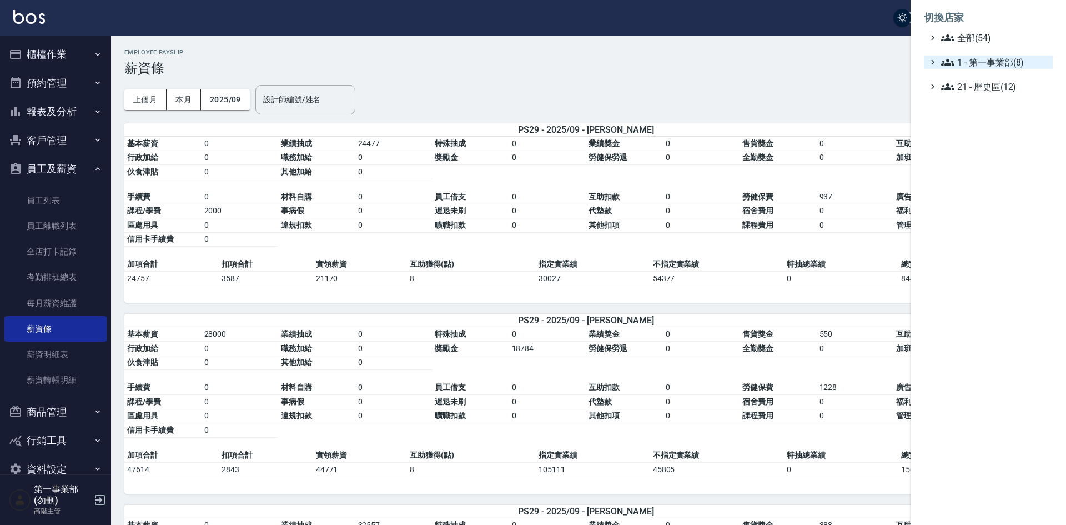
click at [1000, 61] on span "1 - 第一事業部(8)" at bounding box center [994, 62] width 107 height 13
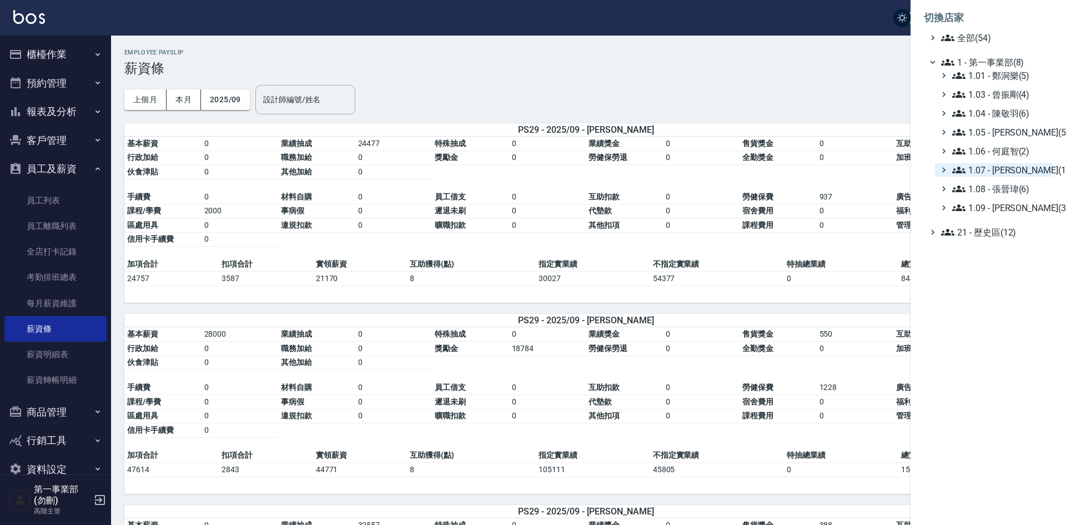
click at [1006, 165] on span "1.07 - [PERSON_NAME](11)" at bounding box center [1000, 169] width 96 height 13
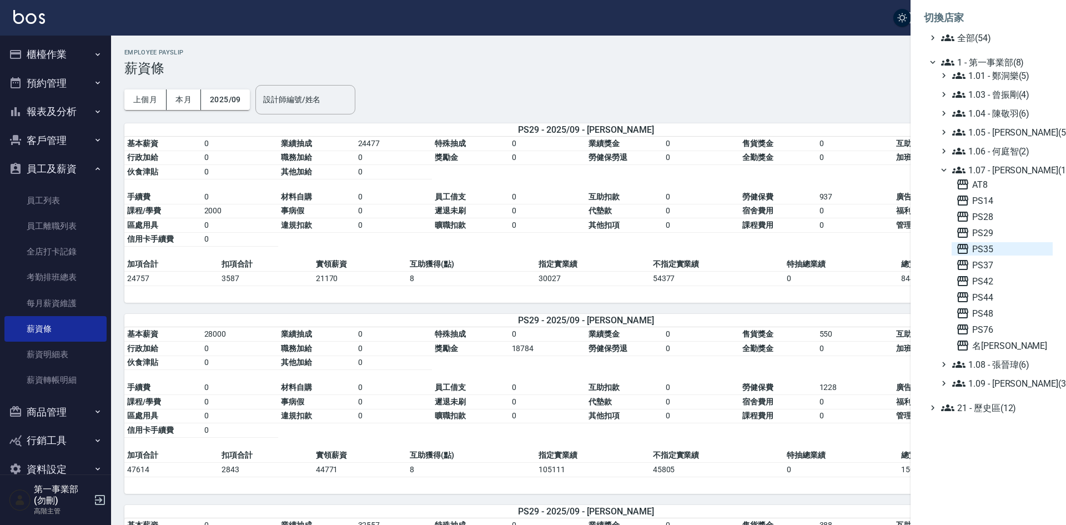
click at [995, 249] on span "PS35" at bounding box center [1002, 248] width 92 height 13
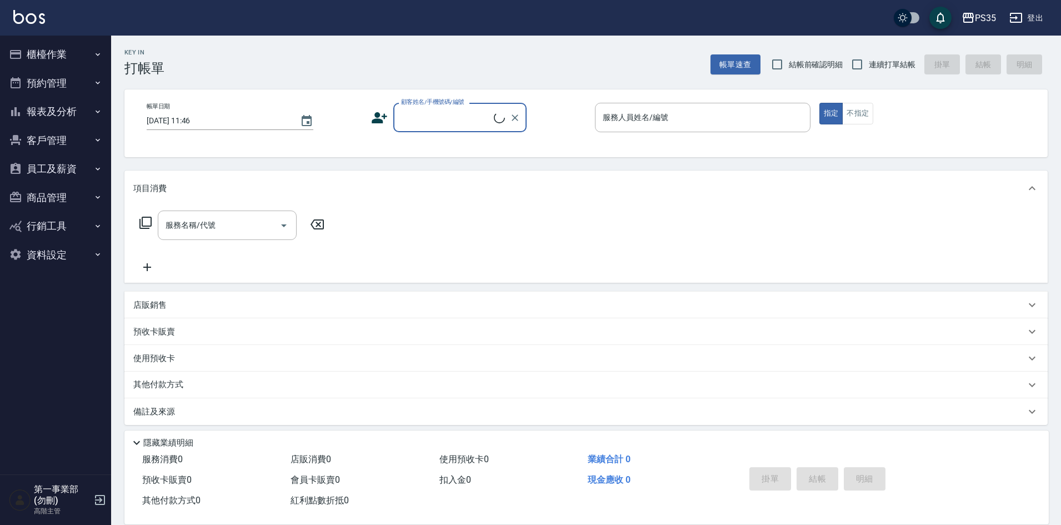
click at [61, 170] on button "員工及薪資" at bounding box center [55, 168] width 102 height 29
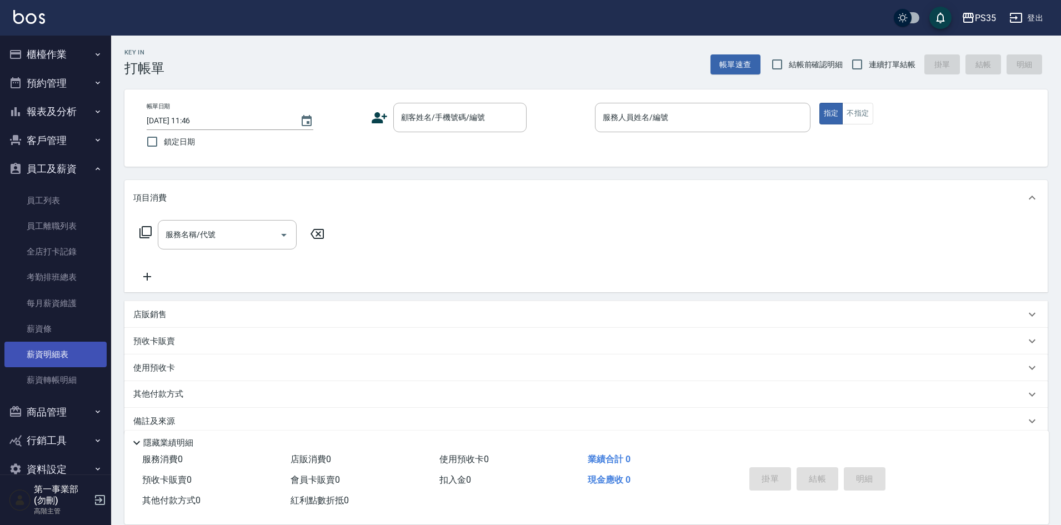
click at [73, 348] on link "薪資明細表" at bounding box center [55, 355] width 102 height 26
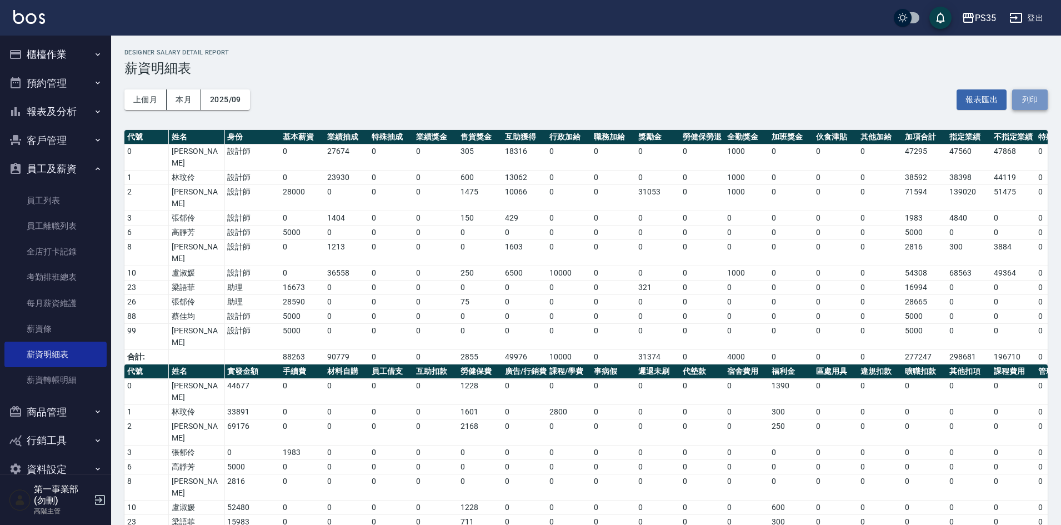
click at [1036, 103] on button "列印" at bounding box center [1030, 99] width 36 height 21
click at [54, 337] on link "薪資條" at bounding box center [55, 329] width 102 height 26
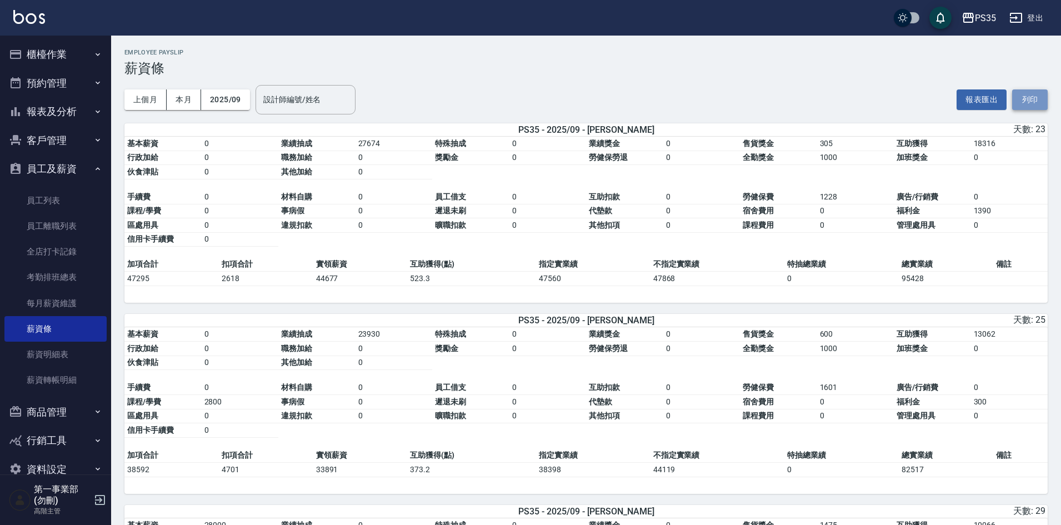
click at [1032, 98] on button "列印" at bounding box center [1030, 99] width 36 height 21
click at [982, 23] on div "PS35" at bounding box center [985, 18] width 21 height 14
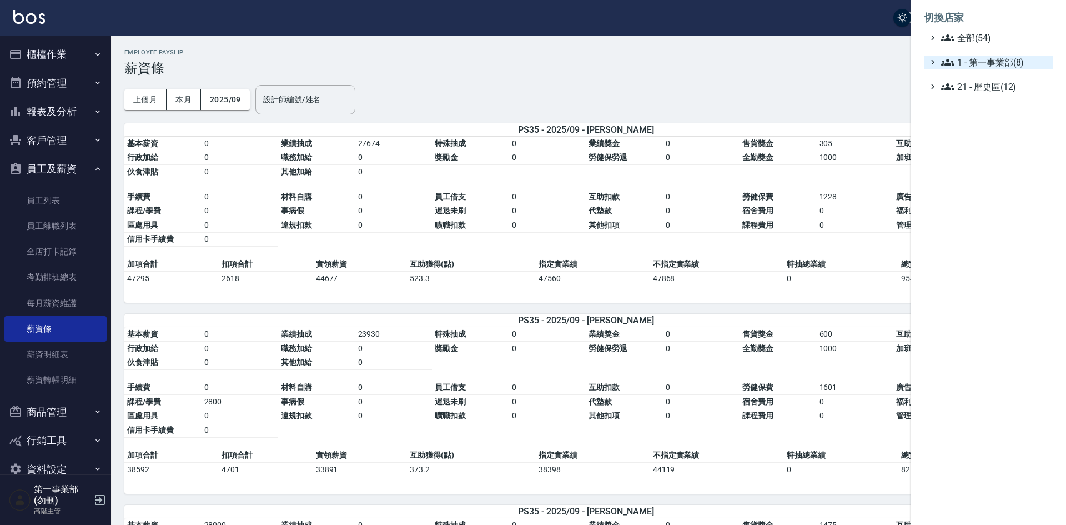
click at [995, 59] on span "1 - 第一事業部(8)" at bounding box center [994, 62] width 107 height 13
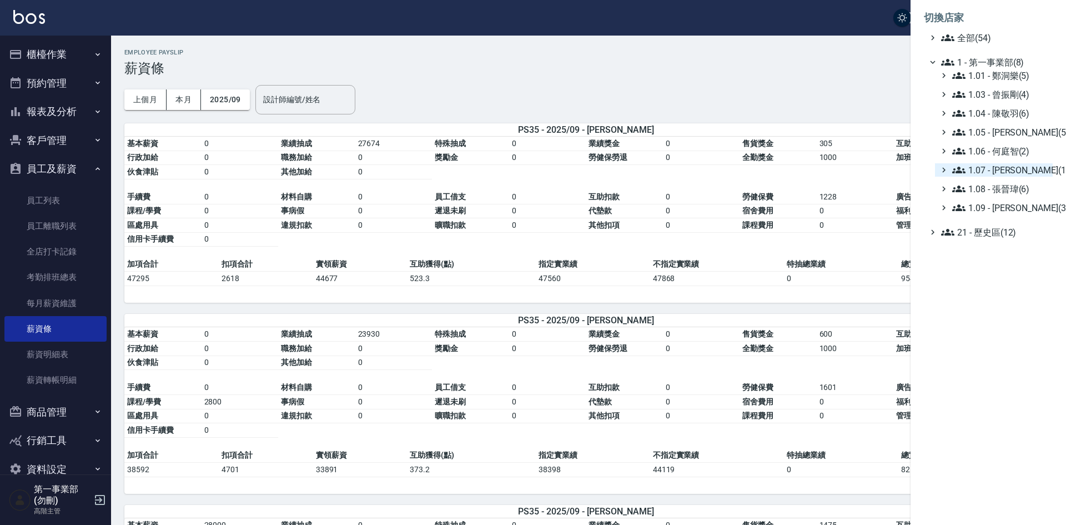
click at [1021, 172] on span "1.07 - [PERSON_NAME](11)" at bounding box center [1000, 169] width 96 height 13
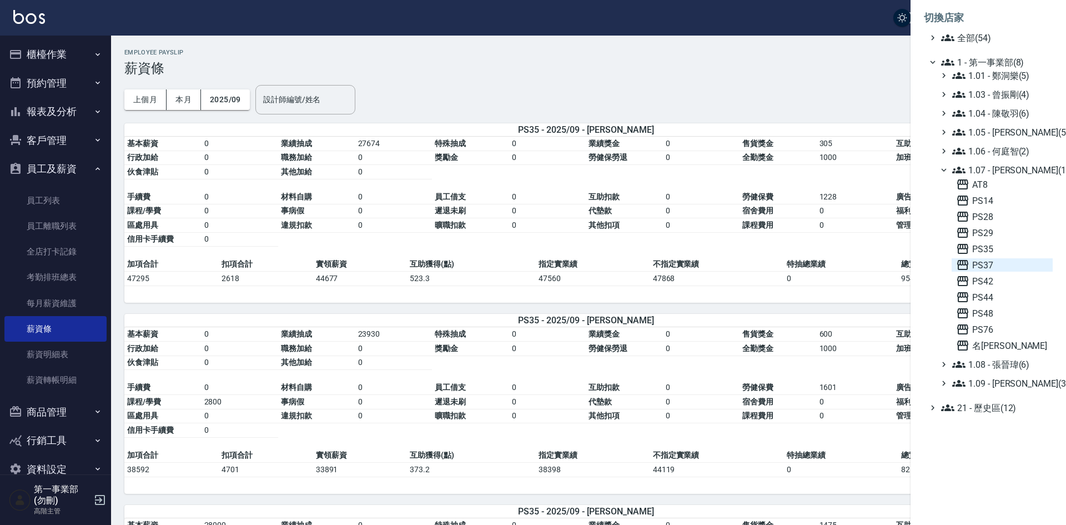
click at [1010, 267] on span "PS37" at bounding box center [1002, 264] width 92 height 13
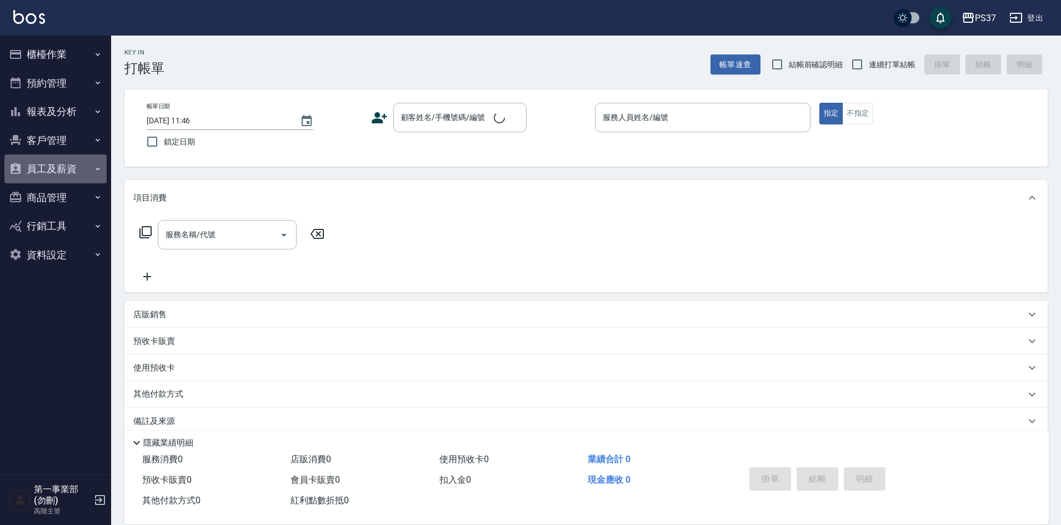
click at [38, 167] on button "員工及薪資" at bounding box center [55, 168] width 102 height 29
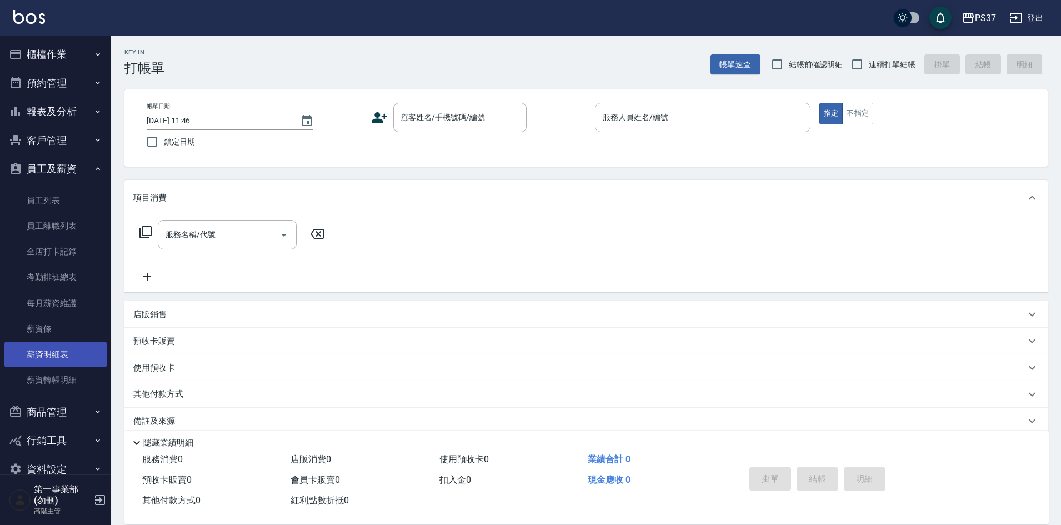
click at [47, 354] on link "薪資明細表" at bounding box center [55, 355] width 102 height 26
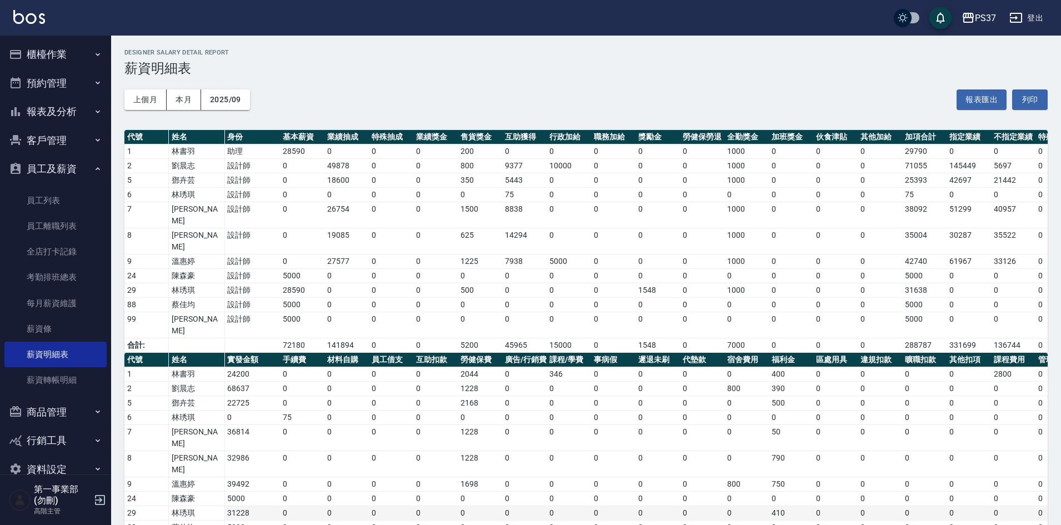
drag, startPoint x: 1035, startPoint y: 96, endPoint x: 815, endPoint y: 456, distance: 421.9
click at [1035, 96] on button "列印" at bounding box center [1030, 99] width 36 height 21
drag, startPoint x: 43, startPoint y: 330, endPoint x: 53, endPoint y: 328, distance: 9.7
click at [45, 329] on link "薪資條" at bounding box center [55, 329] width 102 height 26
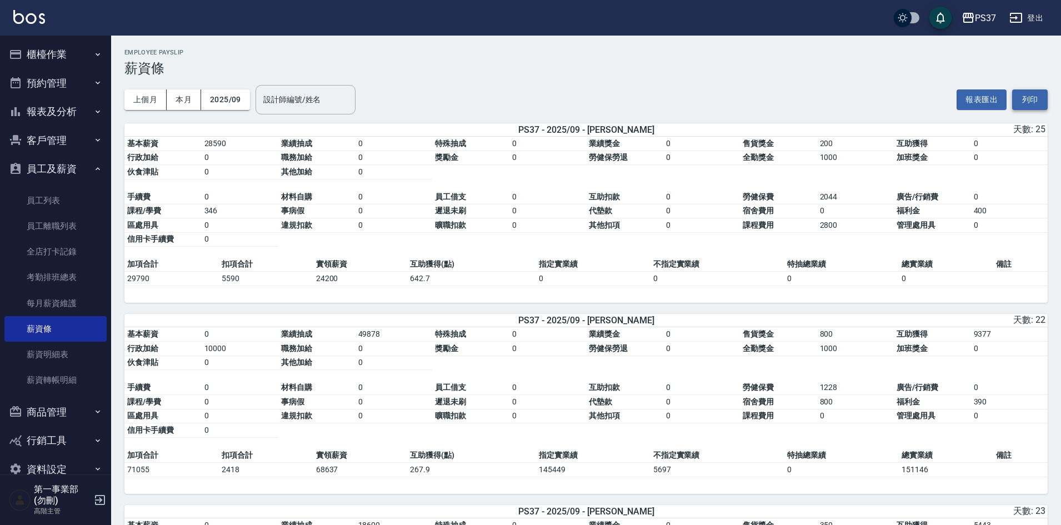
click at [1030, 98] on button "列印" at bounding box center [1030, 99] width 36 height 21
click at [983, 6] on div "PS37 登出" at bounding box center [530, 18] width 1061 height 36
click at [985, 12] on div "PS37" at bounding box center [985, 18] width 21 height 14
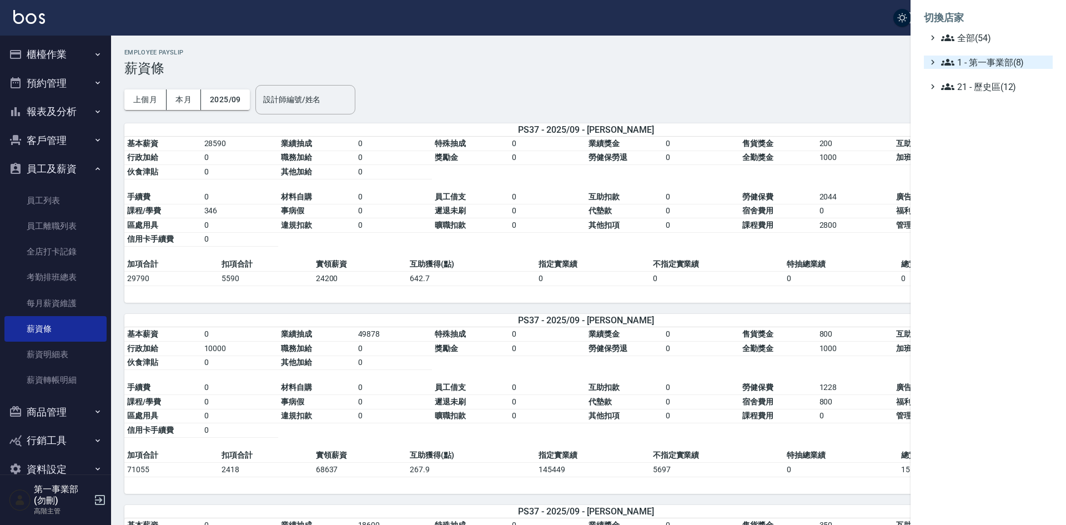
click at [1009, 67] on span "1 - 第一事業部(8)" at bounding box center [994, 62] width 107 height 13
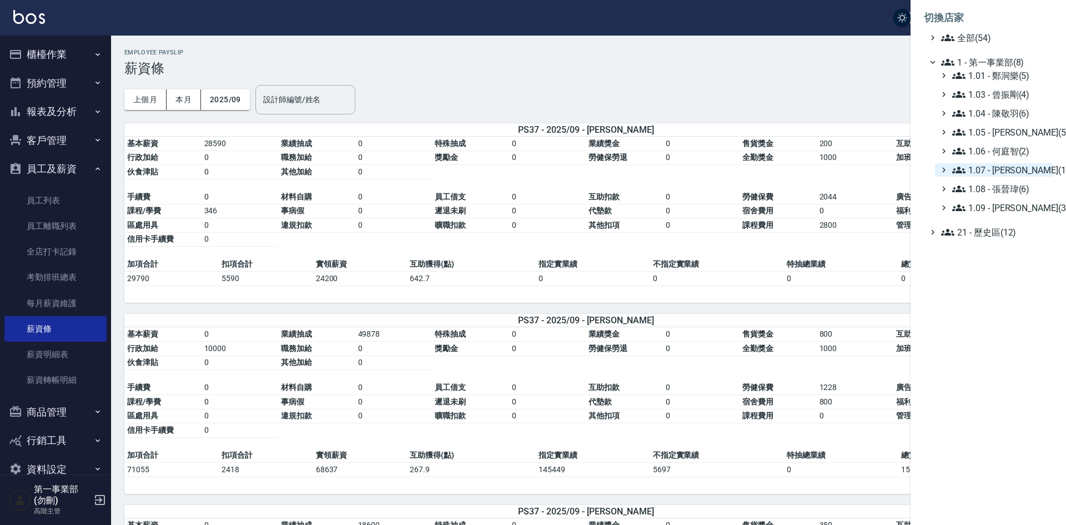
click at [1026, 176] on span "1.07 - 蔡佳均(11)" at bounding box center [1000, 169] width 96 height 13
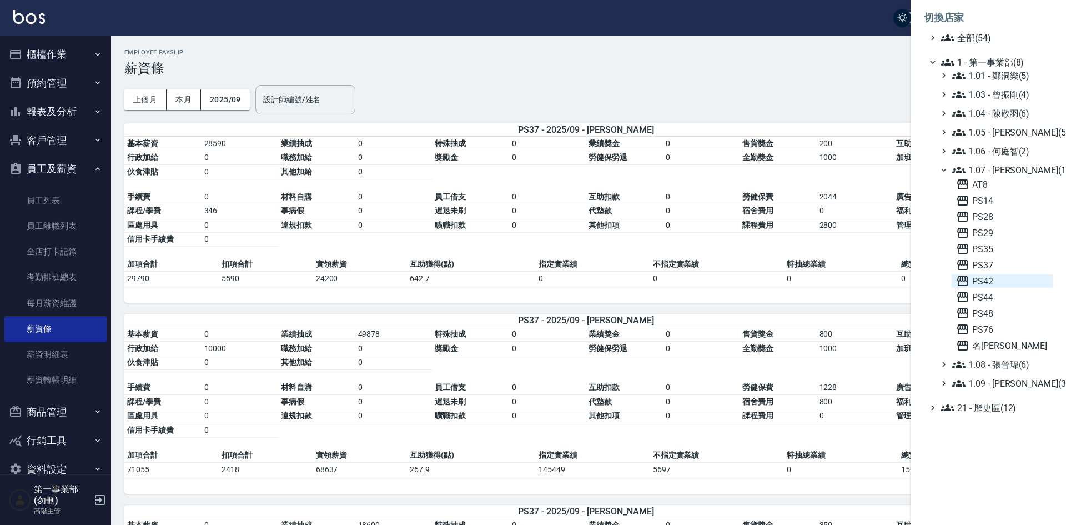
click at [1000, 280] on span "PS42" at bounding box center [1002, 280] width 92 height 13
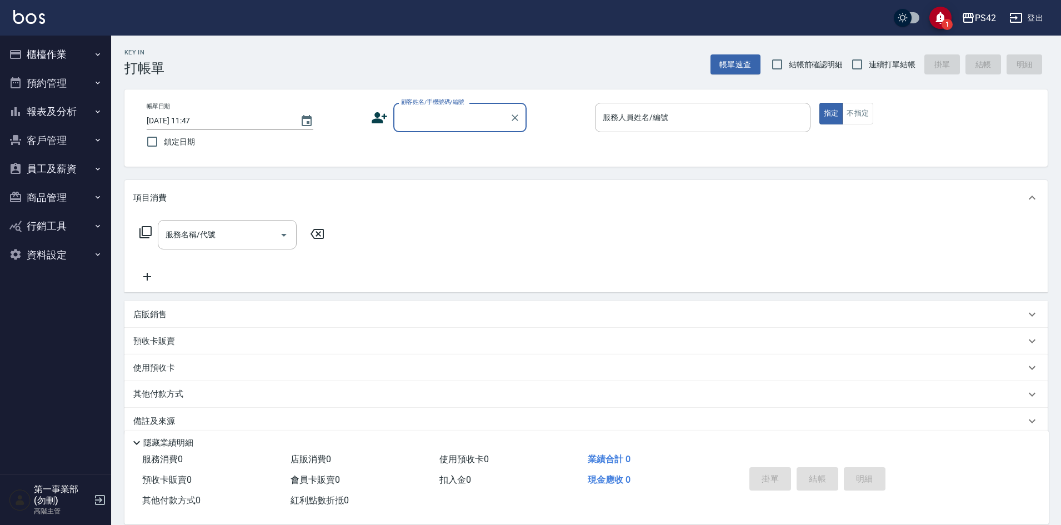
click at [59, 168] on button "員工及薪資" at bounding box center [55, 168] width 102 height 29
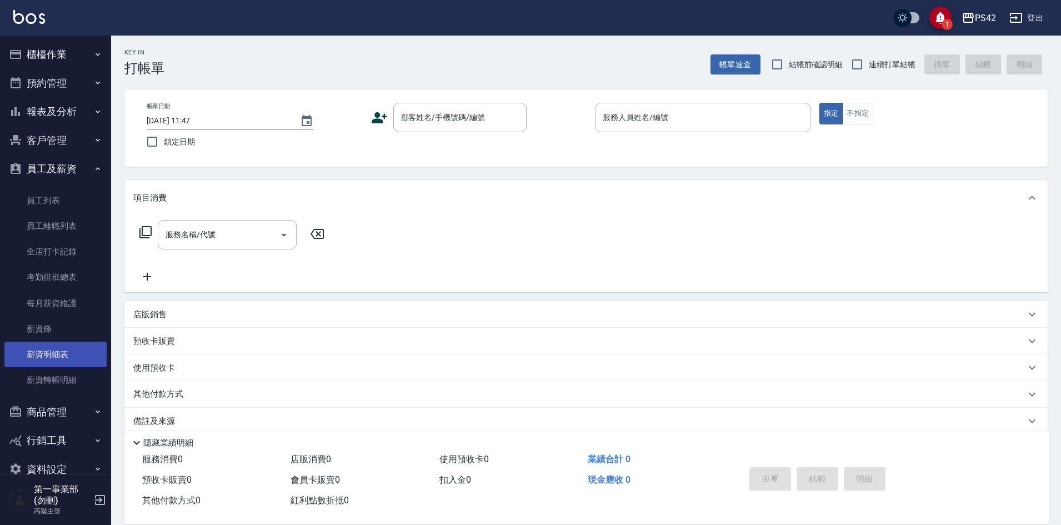
click at [57, 354] on link "薪資明細表" at bounding box center [55, 355] width 102 height 26
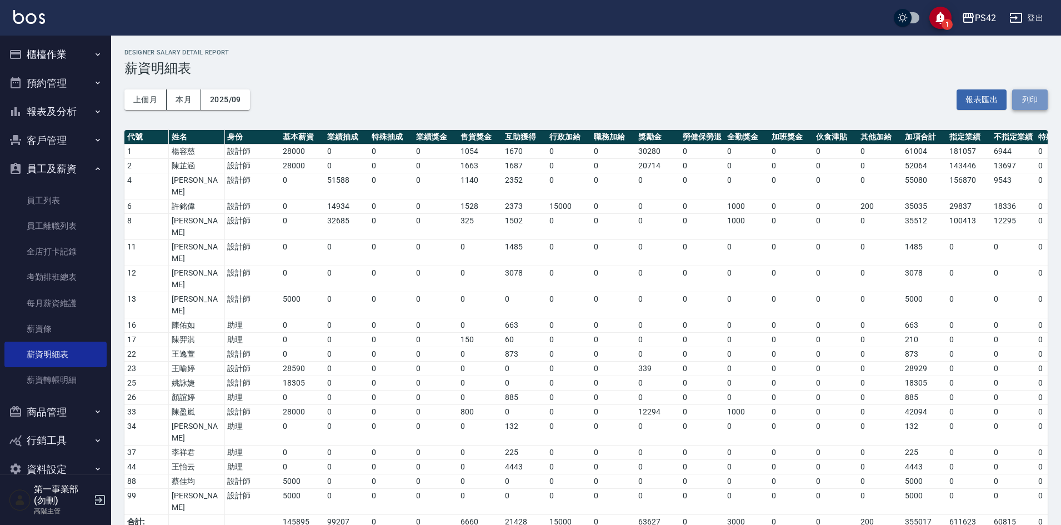
click at [1039, 100] on button "列印" at bounding box center [1030, 99] width 36 height 21
click at [55, 327] on link "薪資條" at bounding box center [55, 329] width 102 height 26
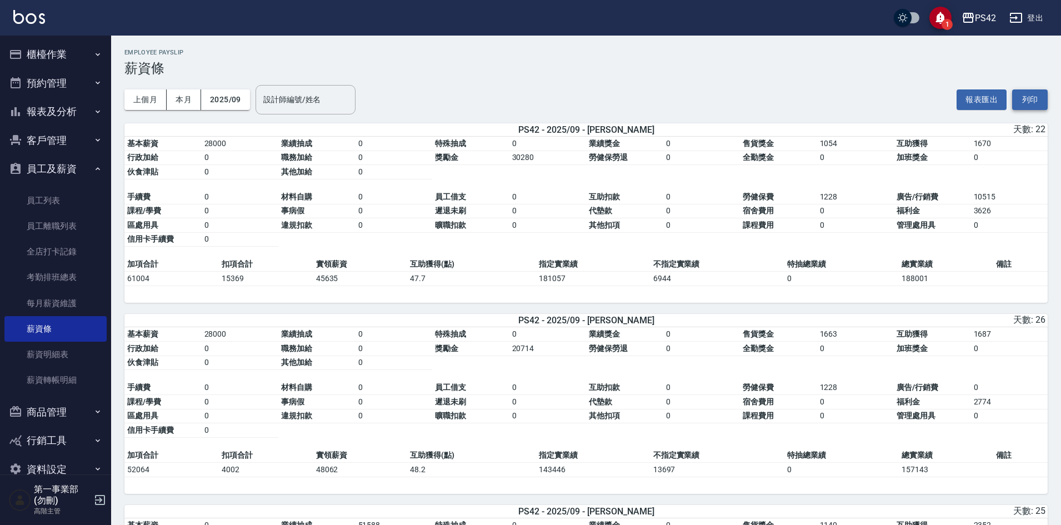
click at [1031, 100] on button "列印" at bounding box center [1030, 99] width 36 height 21
click at [987, 19] on div "PS42" at bounding box center [985, 18] width 21 height 14
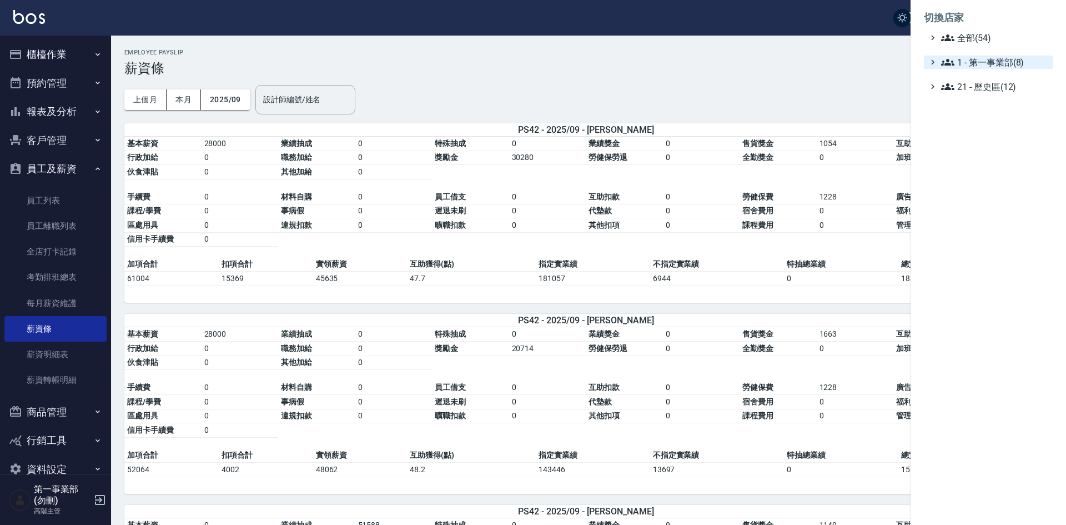
click at [983, 66] on span "1 - 第一事業部(8)" at bounding box center [994, 62] width 107 height 13
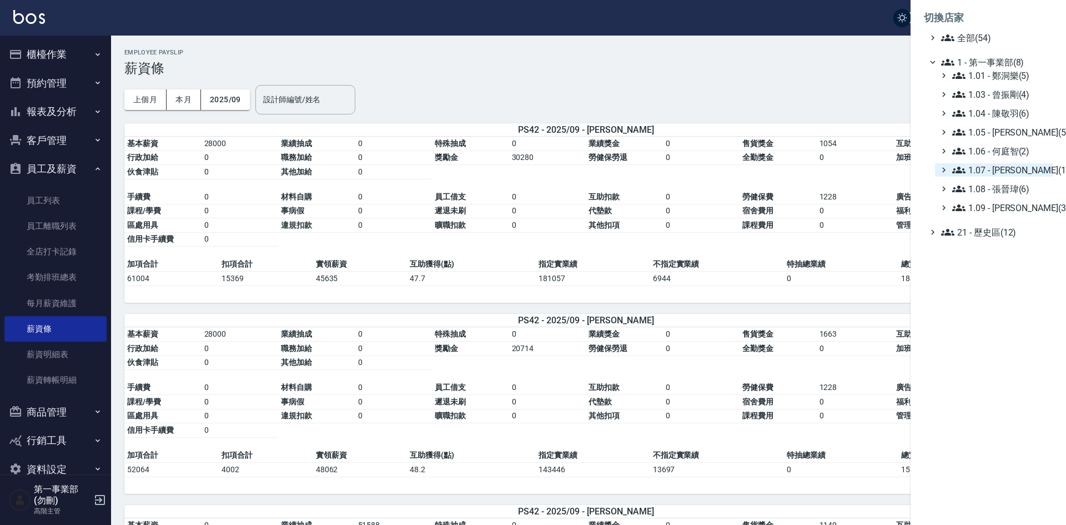
click at [1015, 169] on span "1.07 - [PERSON_NAME](11)" at bounding box center [1000, 169] width 96 height 13
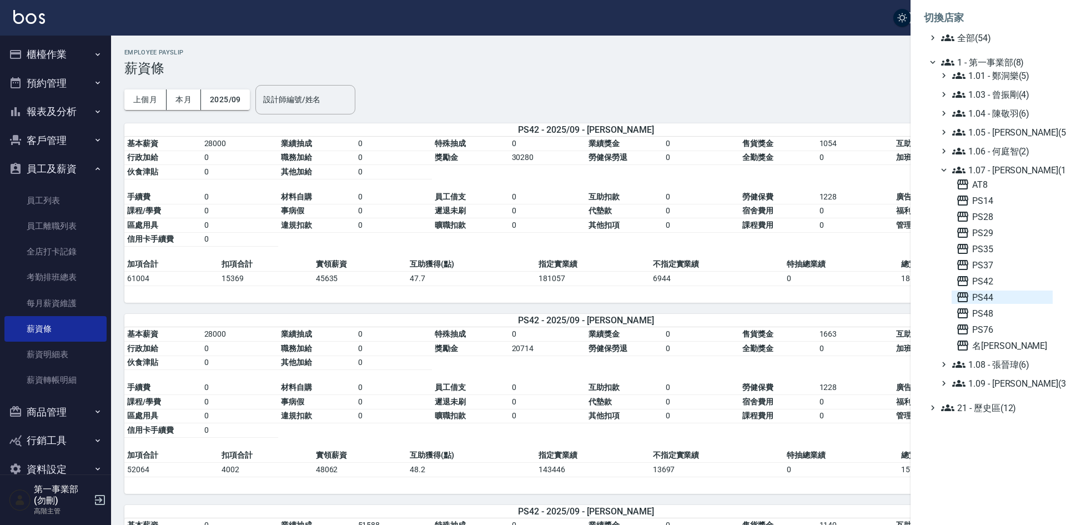
click at [993, 295] on span "PS44" at bounding box center [1002, 296] width 92 height 13
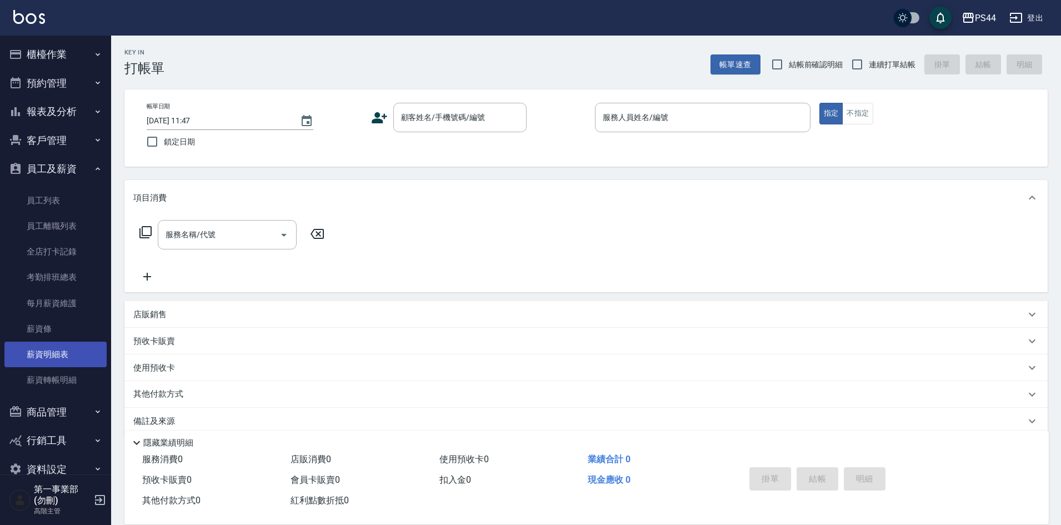
click at [66, 356] on link "薪資明細表" at bounding box center [55, 355] width 102 height 26
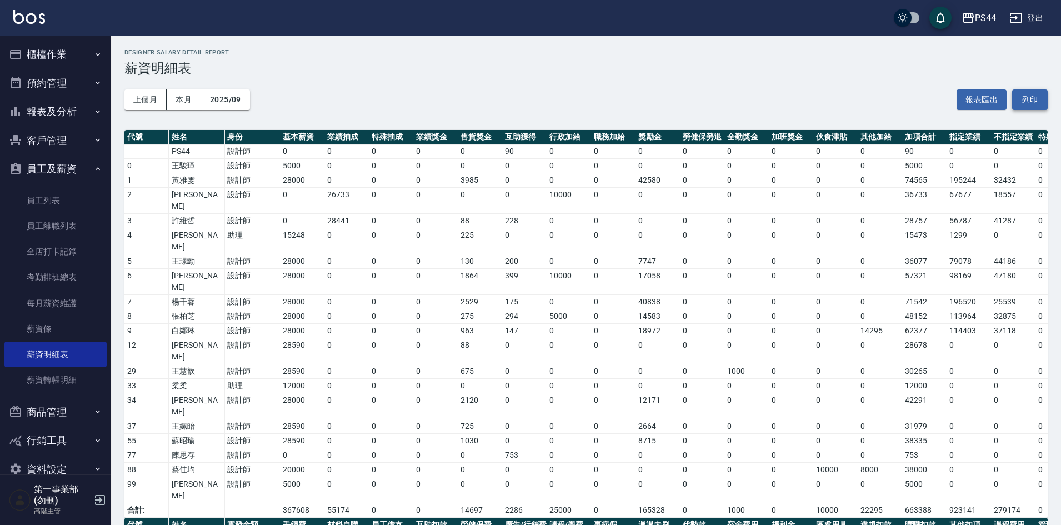
click at [1039, 99] on button "列印" at bounding box center [1030, 99] width 36 height 21
click at [59, 322] on link "薪資條" at bounding box center [55, 329] width 102 height 26
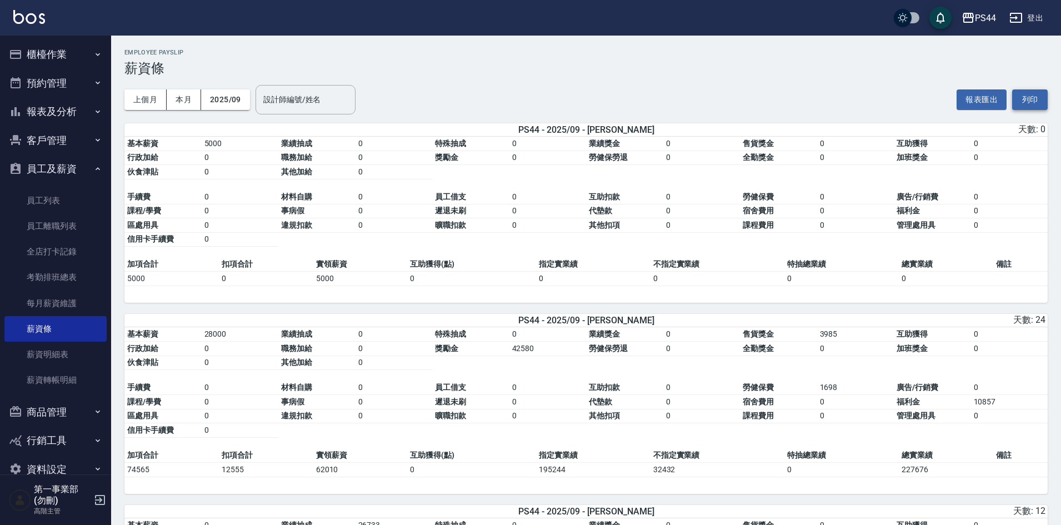
click at [1033, 103] on button "列印" at bounding box center [1030, 99] width 36 height 21
click at [987, 18] on div "PS44" at bounding box center [985, 18] width 21 height 14
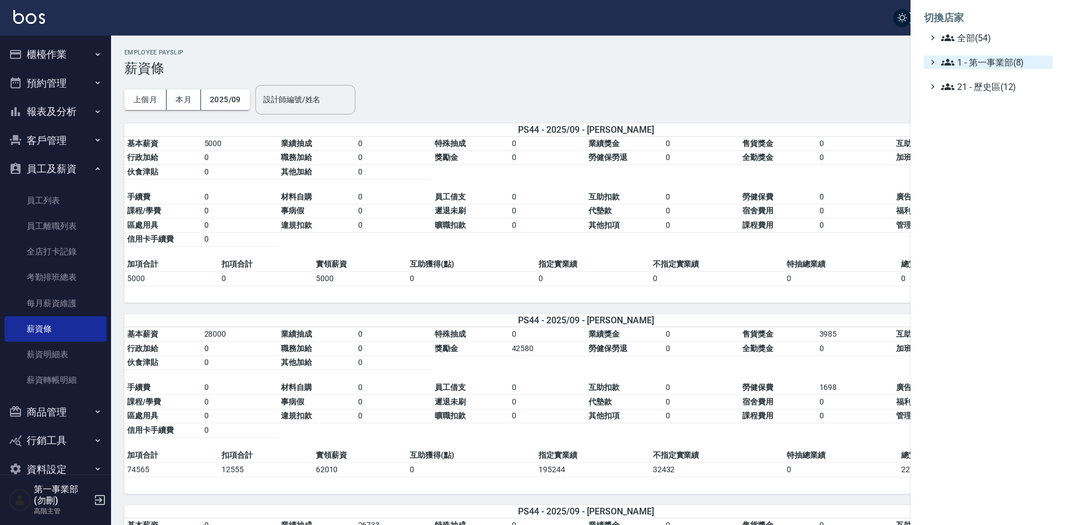
click at [996, 68] on span "1 - 第一事業部(8)" at bounding box center [994, 62] width 107 height 13
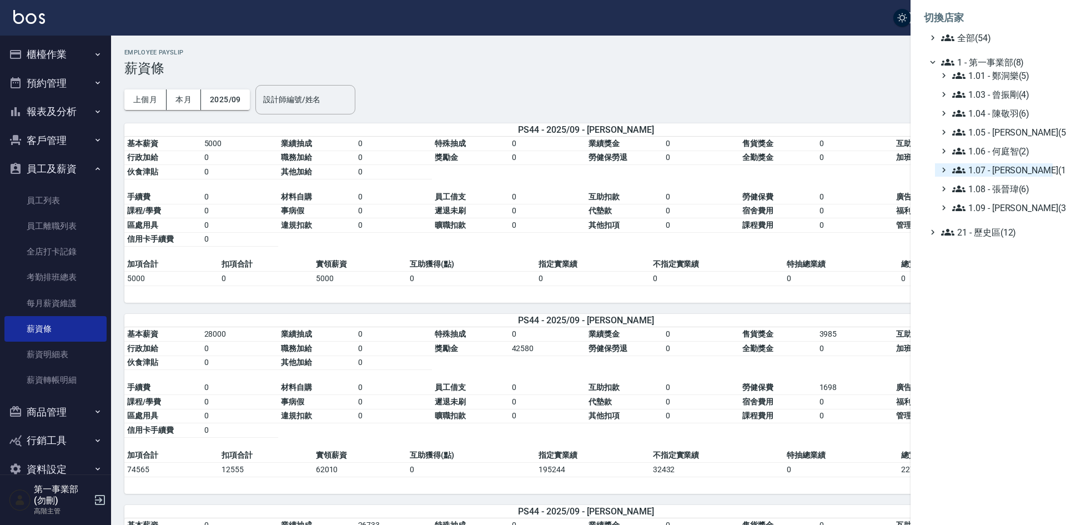
click at [1017, 165] on span "1.07 - [PERSON_NAME](11)" at bounding box center [1000, 169] width 96 height 13
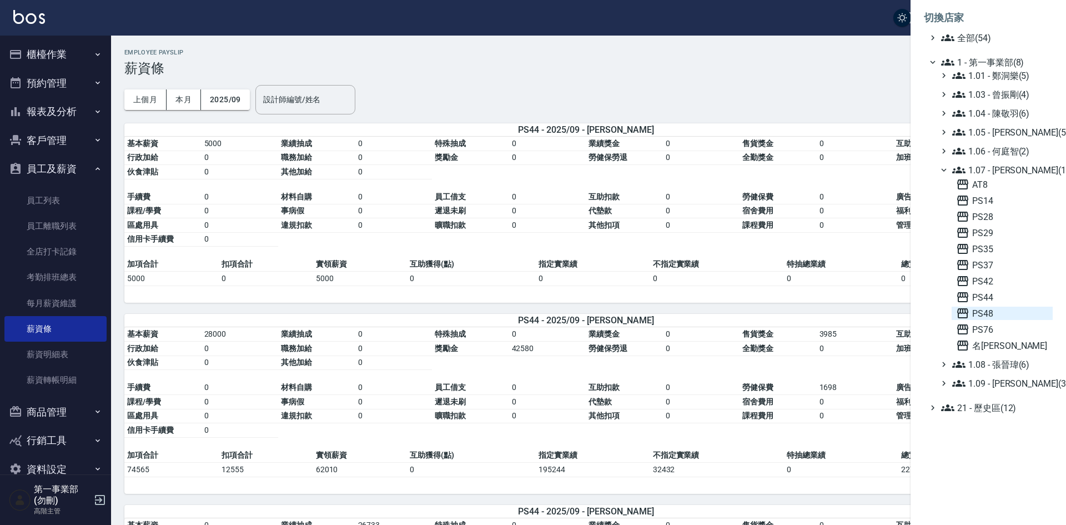
click at [1001, 312] on span "PS48" at bounding box center [1002, 313] width 92 height 13
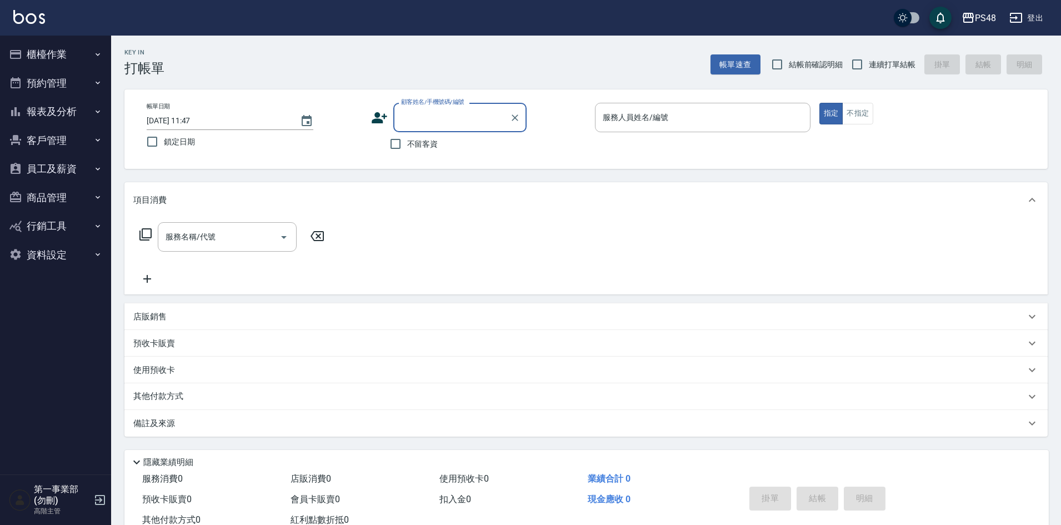
drag, startPoint x: 0, startPoint y: 0, endPoint x: 88, endPoint y: 223, distance: 240.1
click at [52, 172] on button "員工及薪資" at bounding box center [55, 168] width 102 height 29
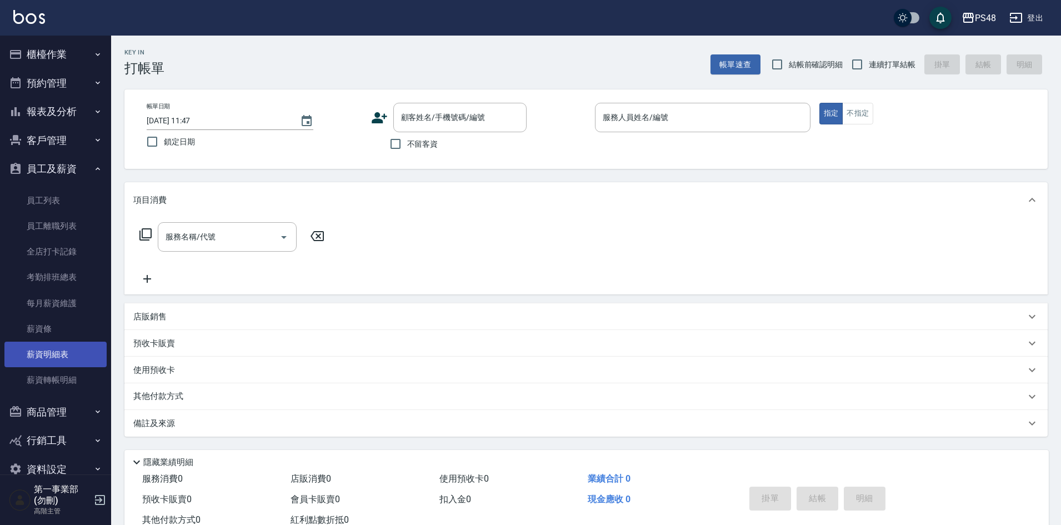
click at [76, 354] on link "薪資明細表" at bounding box center [55, 355] width 102 height 26
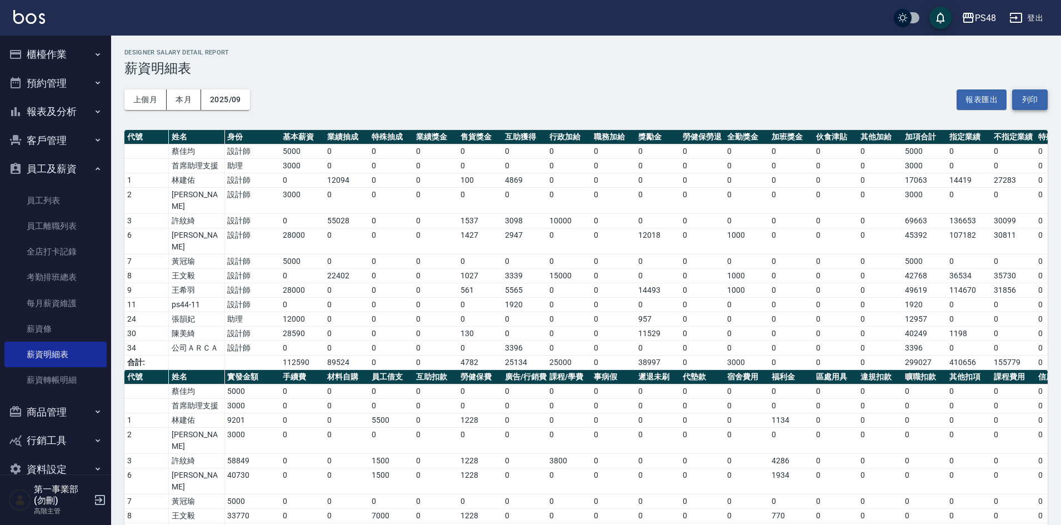
click at [1039, 102] on button "列印" at bounding box center [1030, 99] width 36 height 21
click at [71, 334] on link "薪資條" at bounding box center [55, 329] width 102 height 26
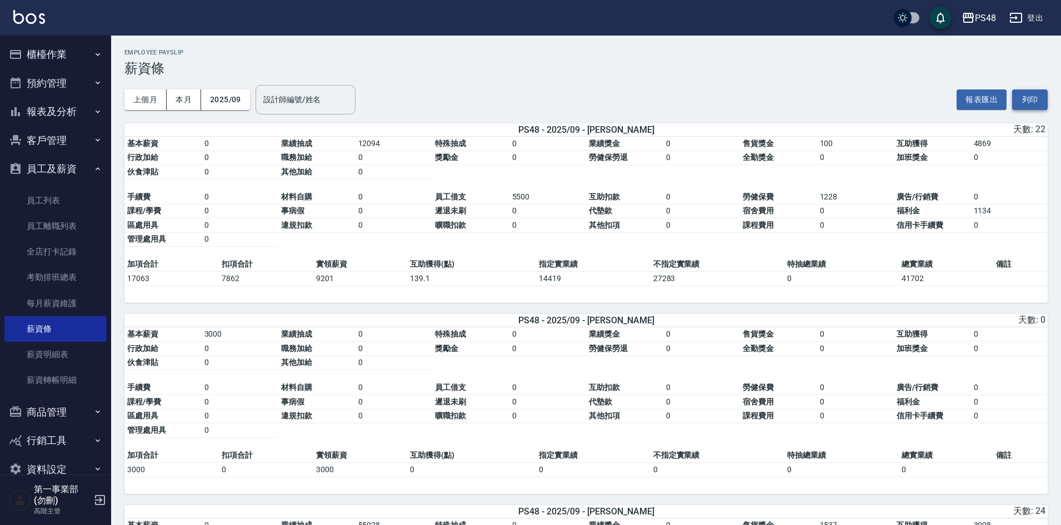
click at [1034, 101] on button "列印" at bounding box center [1030, 99] width 36 height 21
click at [977, 23] on div "PS48" at bounding box center [985, 18] width 21 height 14
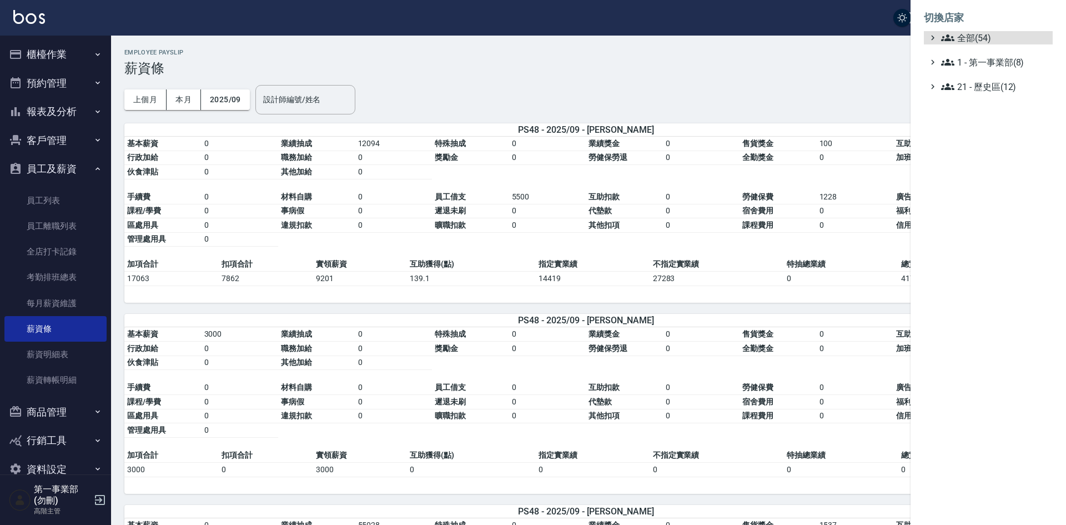
click at [996, 70] on ul "全部(54) 1 - 第一事業部(8) 21 - 歷史區(12)" at bounding box center [988, 62] width 129 height 62
click at [998, 68] on span "1 - 第一事業部(8)" at bounding box center [994, 62] width 107 height 13
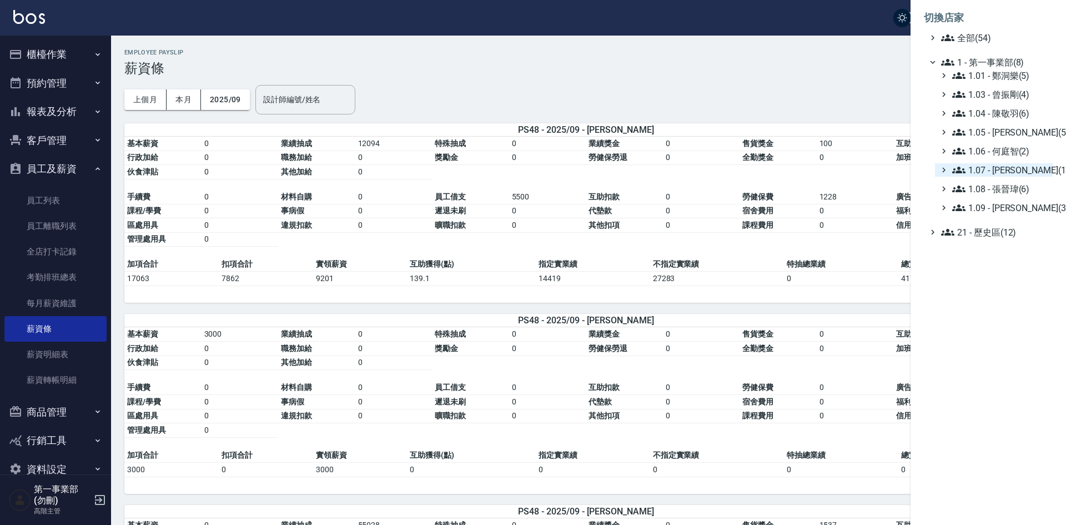
click at [1030, 173] on span "1.07 - 蔡佳均(11)" at bounding box center [1000, 169] width 96 height 13
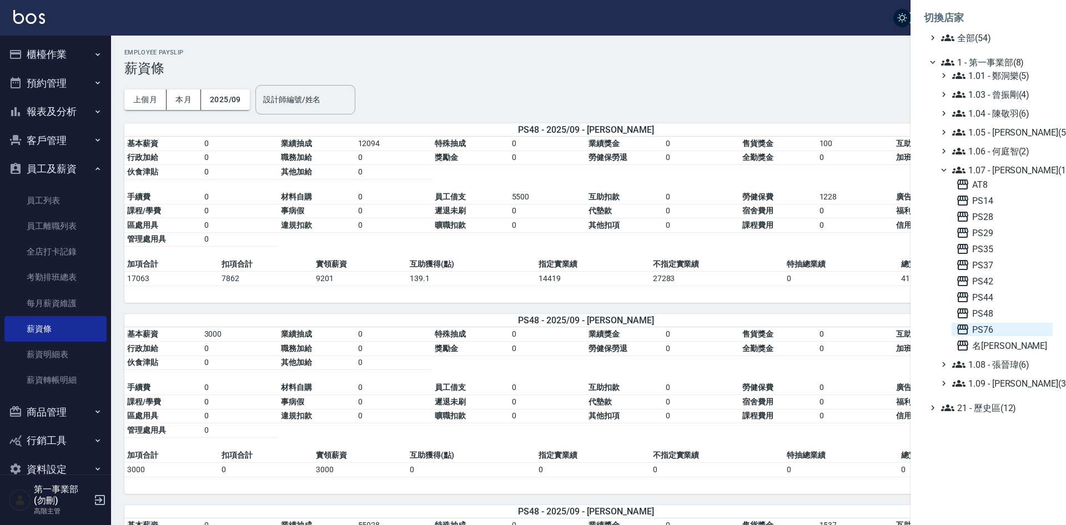
click at [1002, 327] on span "PS76" at bounding box center [1002, 329] width 92 height 13
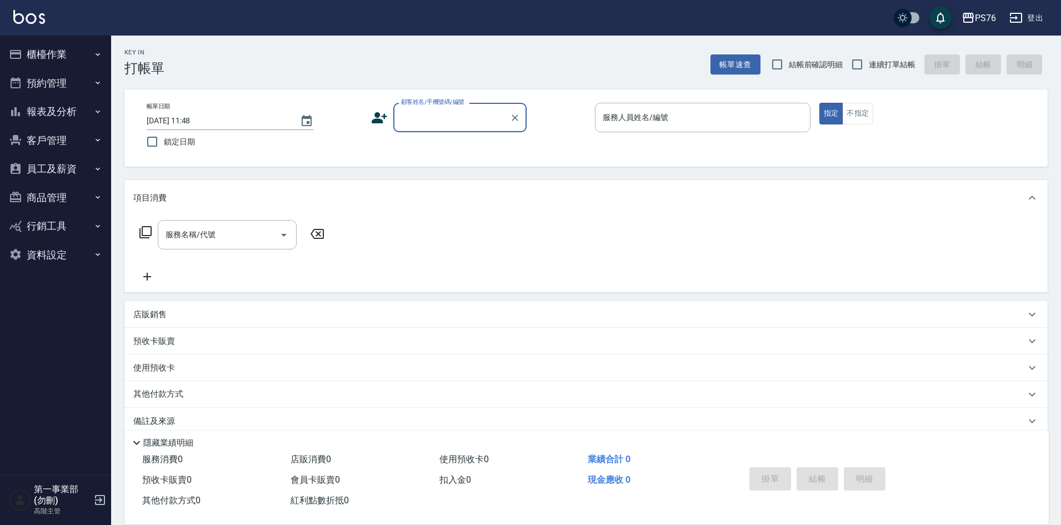
click at [66, 174] on button "員工及薪資" at bounding box center [55, 168] width 102 height 29
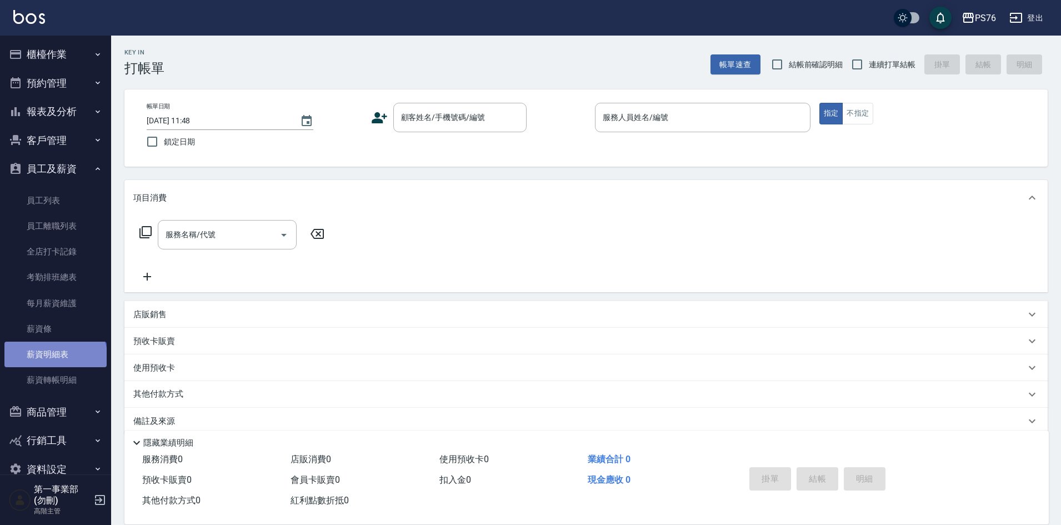
drag, startPoint x: 54, startPoint y: 358, endPoint x: 62, endPoint y: 356, distance: 7.6
click at [56, 357] on link "薪資明細表" at bounding box center [55, 355] width 102 height 26
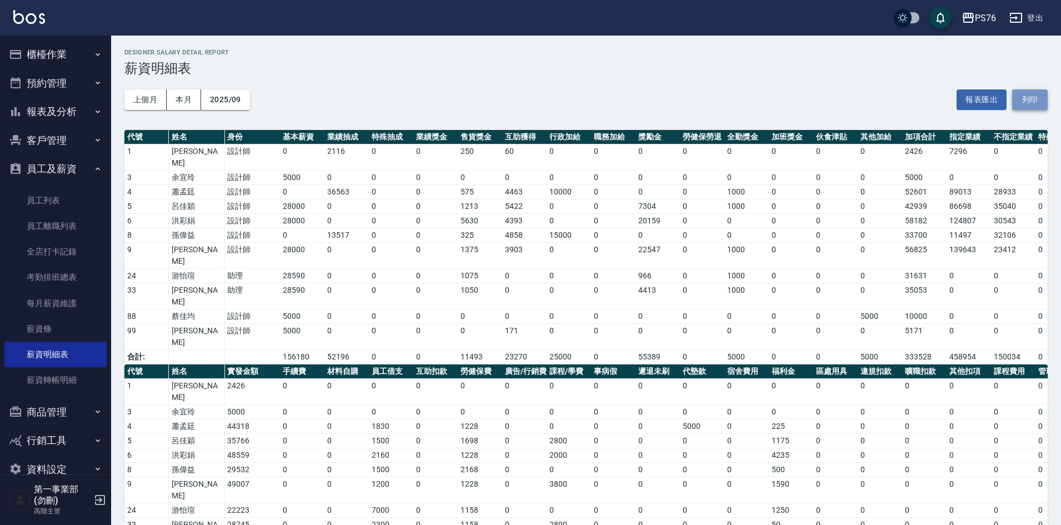
click at [1037, 98] on button "列印" at bounding box center [1030, 99] width 36 height 21
click at [77, 333] on link "薪資條" at bounding box center [55, 329] width 102 height 26
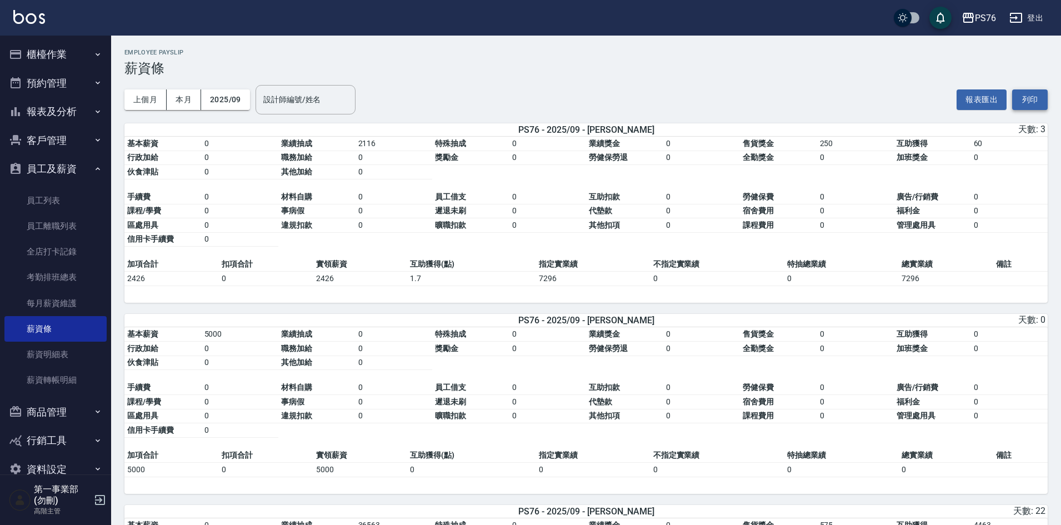
click at [1021, 96] on button "列印" at bounding box center [1030, 99] width 36 height 21
click at [981, 15] on div "PS76" at bounding box center [985, 18] width 21 height 14
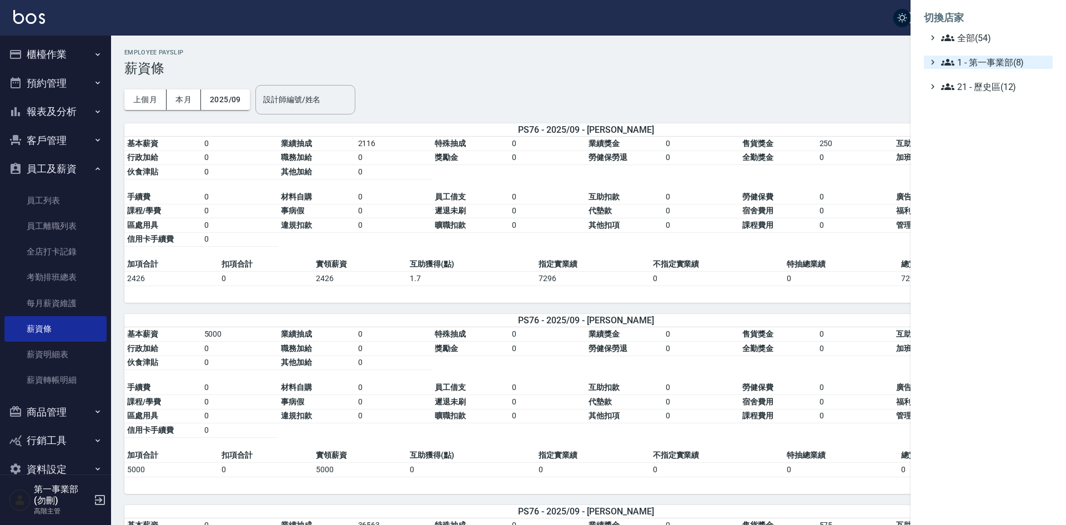
click at [998, 64] on span "1 - 第一事業部(8)" at bounding box center [994, 62] width 107 height 13
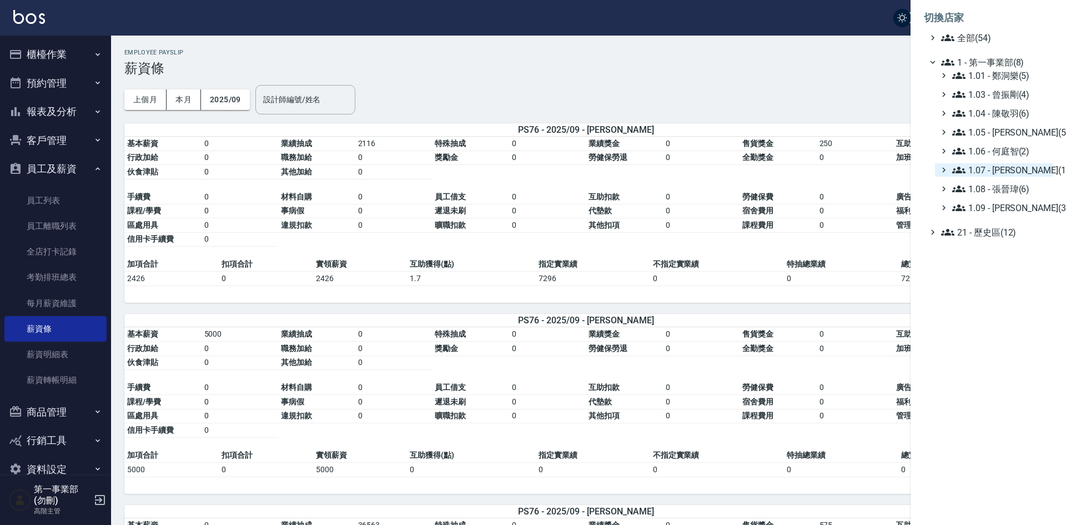
click at [1021, 167] on span "1.07 - 蔡佳均(11)" at bounding box center [1000, 169] width 96 height 13
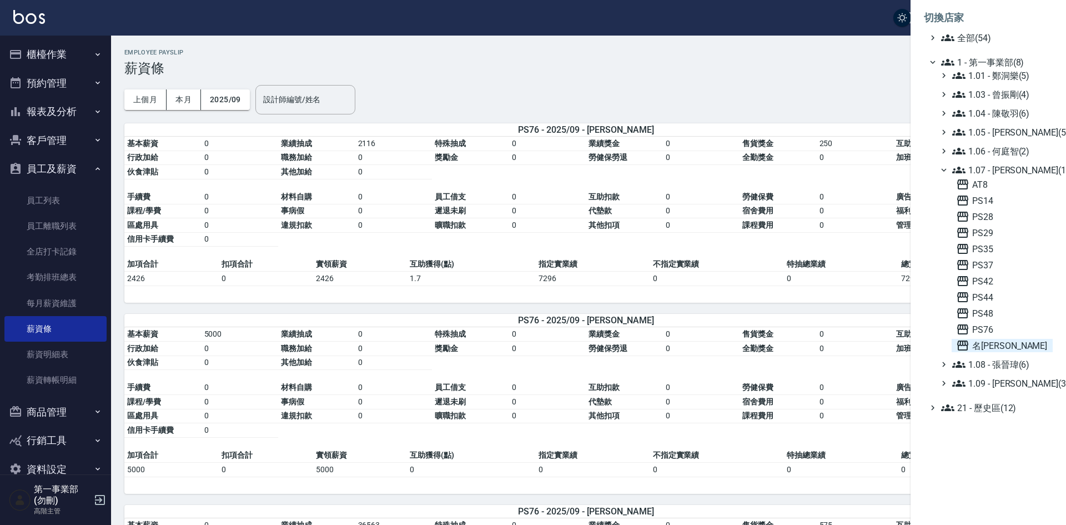
click at [1008, 345] on span "名[PERSON_NAME]" at bounding box center [1002, 345] width 92 height 13
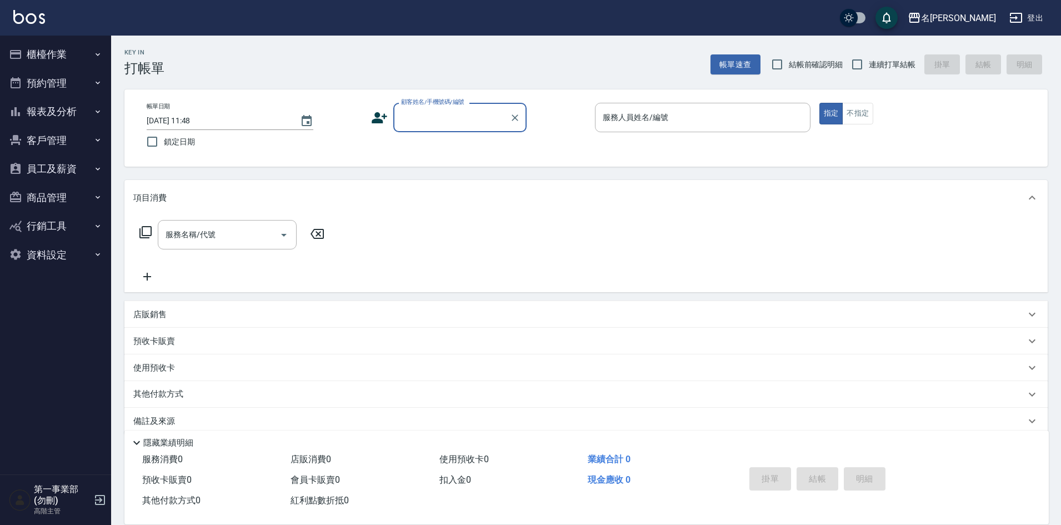
click at [40, 172] on button "員工及薪資" at bounding box center [55, 168] width 102 height 29
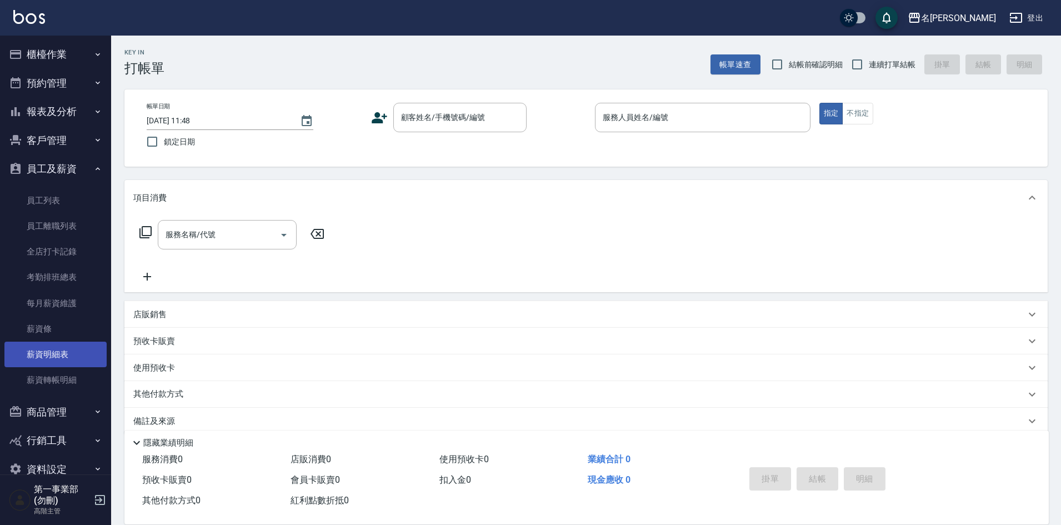
drag, startPoint x: 68, startPoint y: 359, endPoint x: 74, endPoint y: 358, distance: 5.7
click at [70, 359] on link "薪資明細表" at bounding box center [55, 355] width 102 height 26
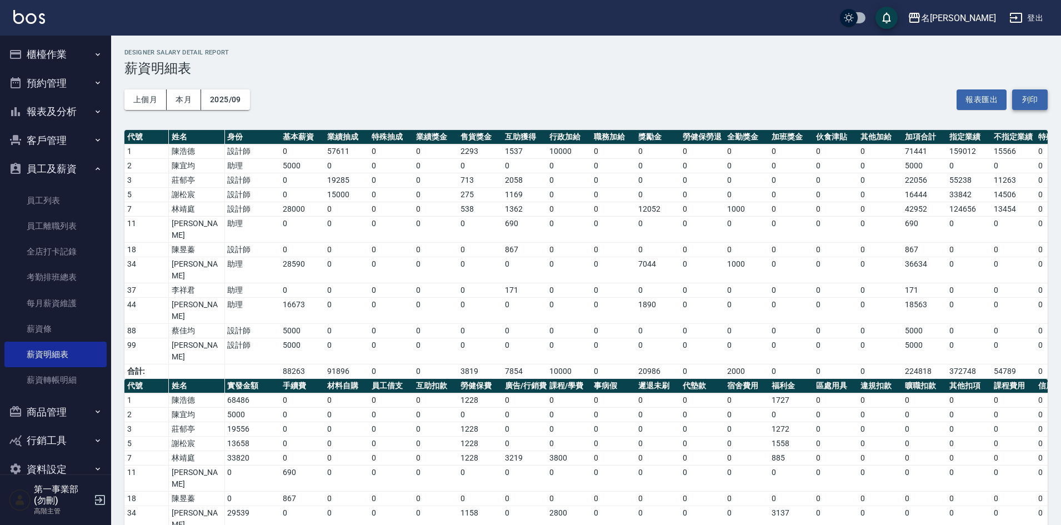
click at [1037, 101] on button "列印" at bounding box center [1030, 99] width 36 height 21
click at [69, 330] on link "薪資條" at bounding box center [55, 329] width 102 height 26
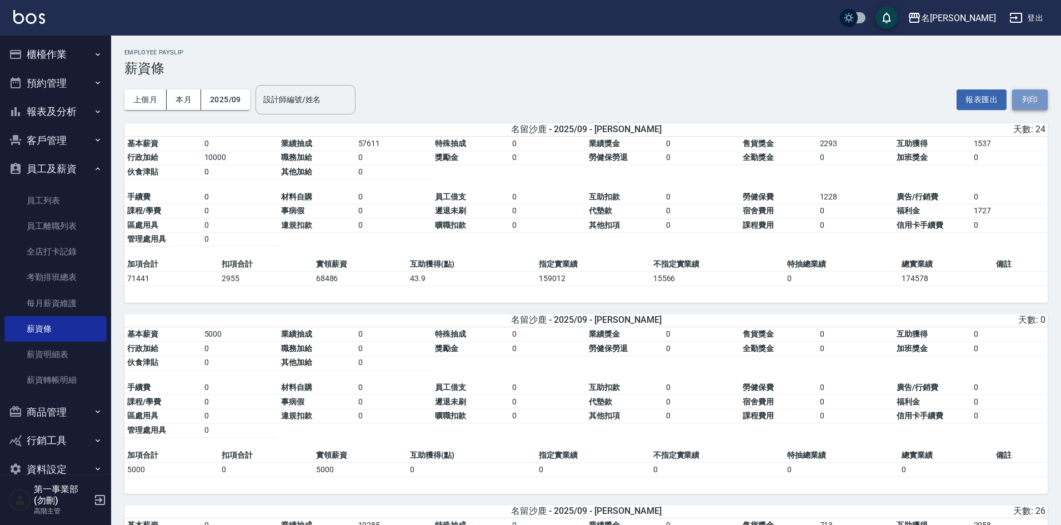
click at [1033, 102] on button "列印" at bounding box center [1030, 99] width 36 height 21
click at [723, 84] on div "上個月 本月 2025/09 設計師編號/姓名 設計師編號/姓名 報表匯出 列印" at bounding box center [585, 99] width 923 height 47
click at [1013, 288] on div "基本薪資 0 業績抽成 57611 特殊抽成 0 業績獎金 0 售貨獎金 2293 互助獲得 1537 行政加給 10000 職務加給 0 獎勵金 0 勞健保…" at bounding box center [585, 220] width 923 height 167
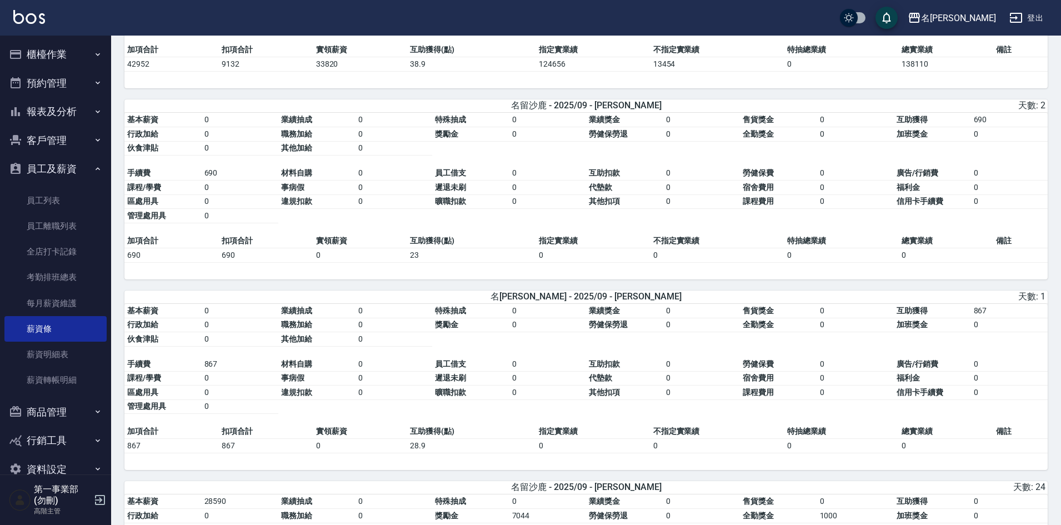
scroll to position [977, 0]
